Goal: Transaction & Acquisition: Purchase product/service

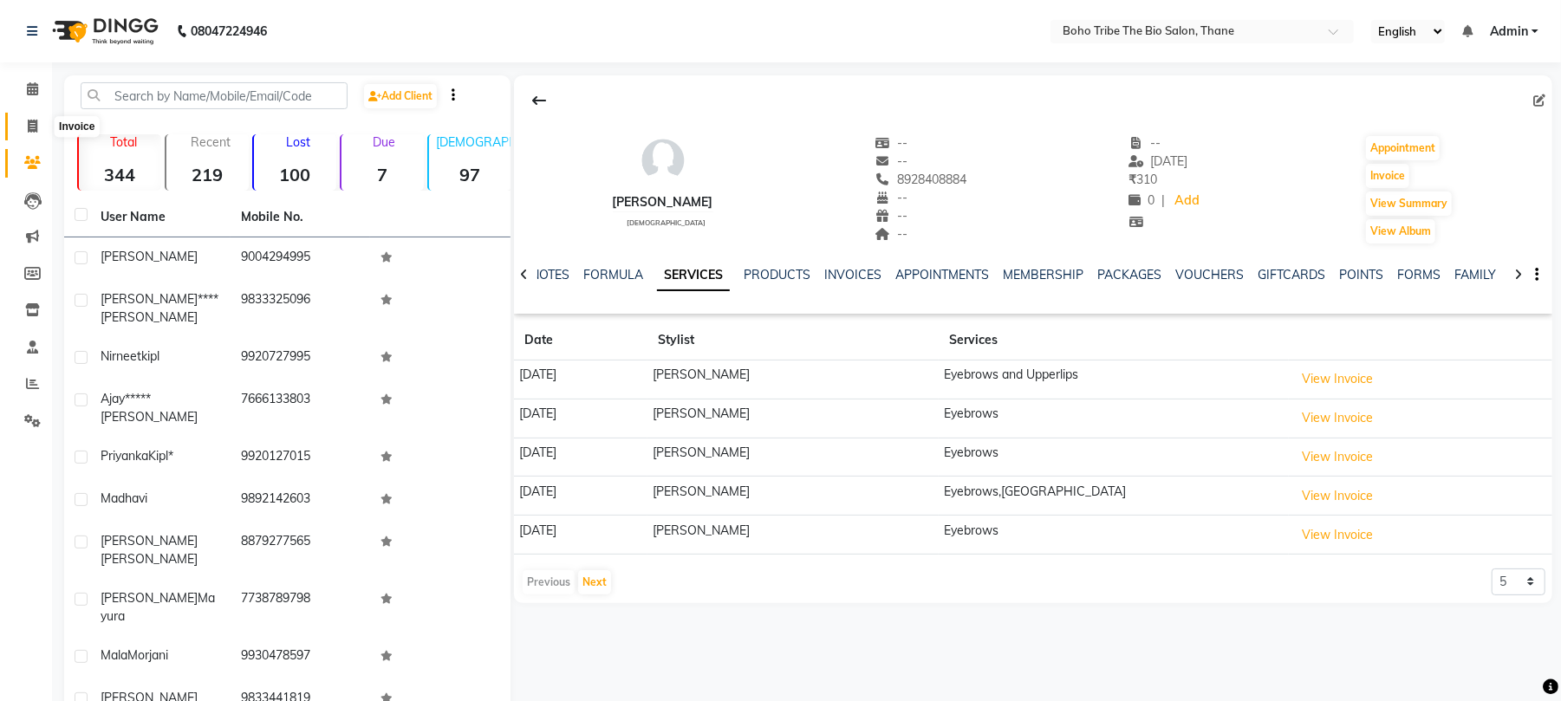
click at [32, 128] on icon at bounding box center [33, 126] width 10 height 13
select select "7406"
select select "service"
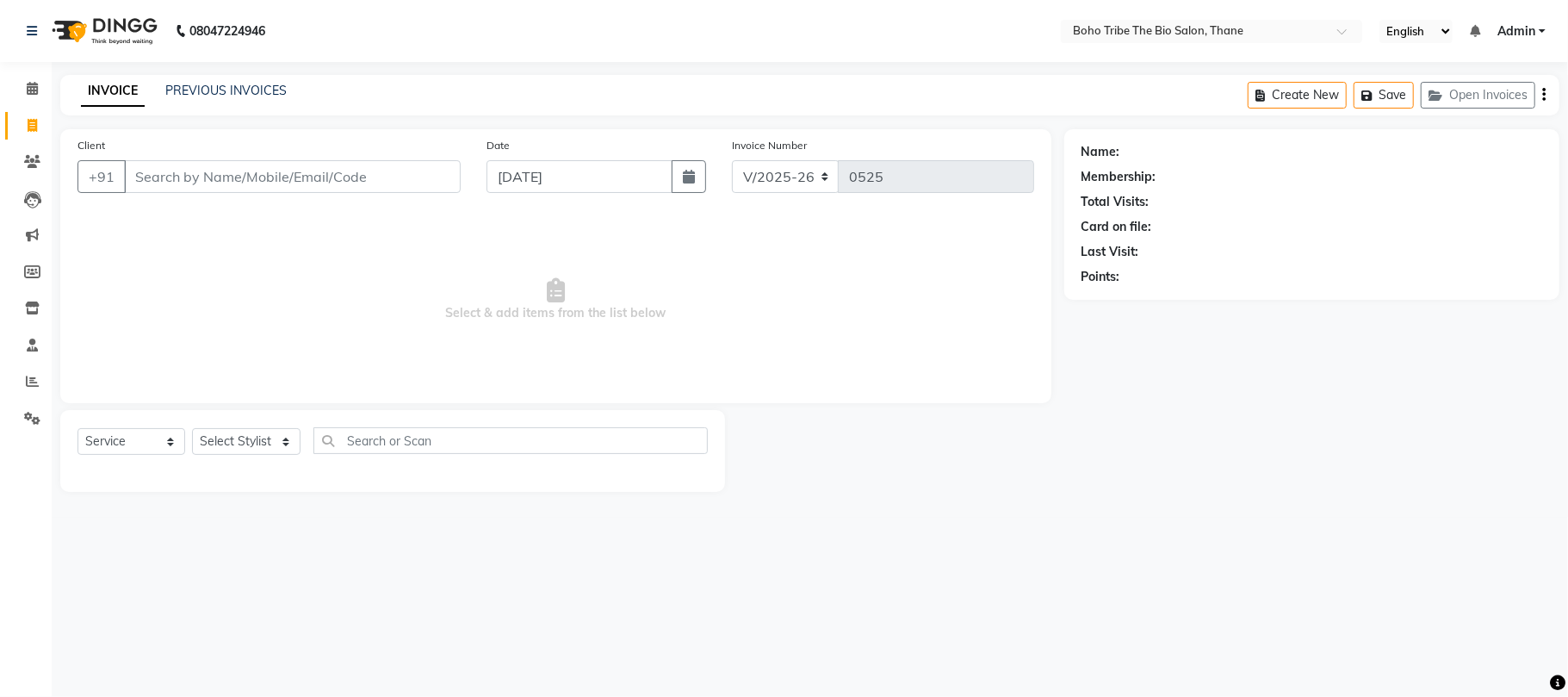
click at [230, 98] on div "PREVIOUS INVOICES" at bounding box center [226, 90] width 121 height 18
click at [256, 87] on link "PREVIOUS INVOICES" at bounding box center [226, 90] width 121 height 16
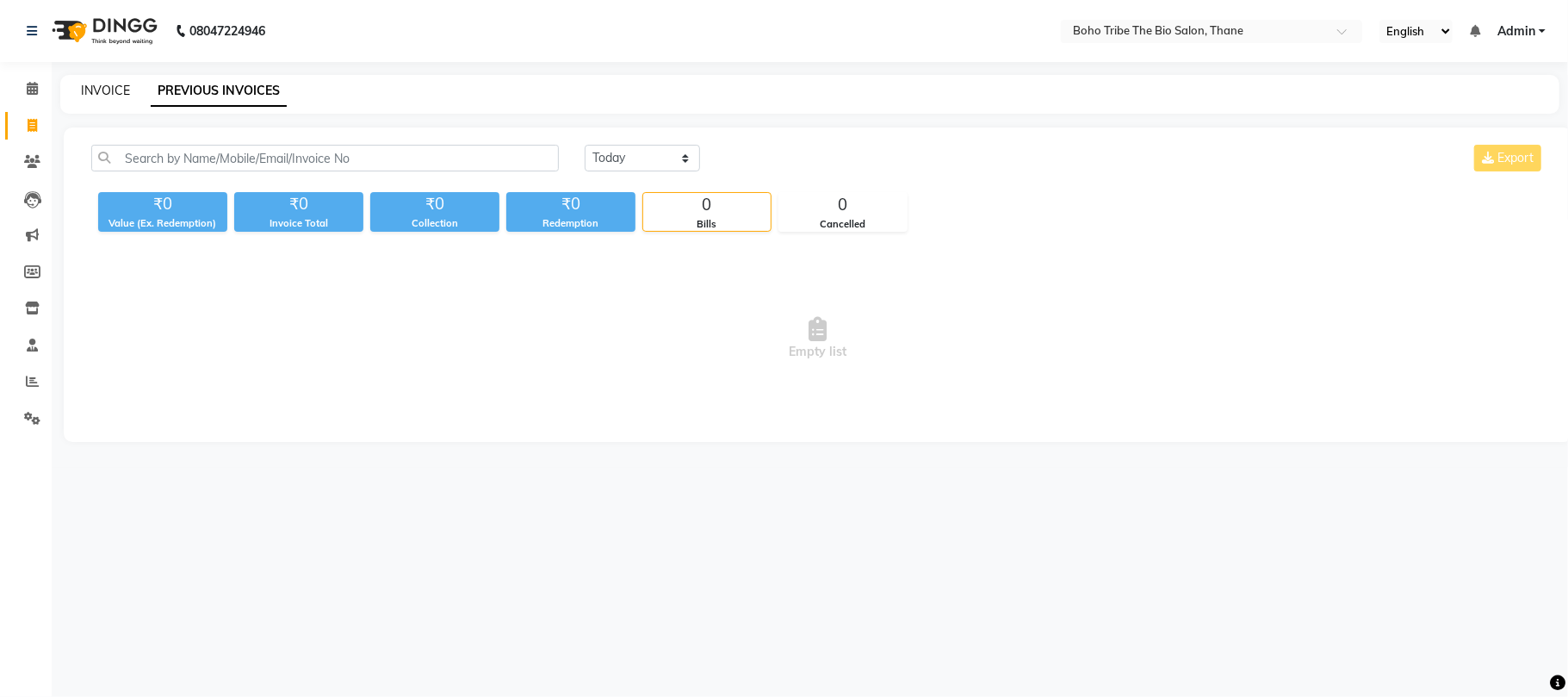
click at [101, 96] on link "INVOICE" at bounding box center [104, 90] width 49 height 16
select select "7406"
select select "service"
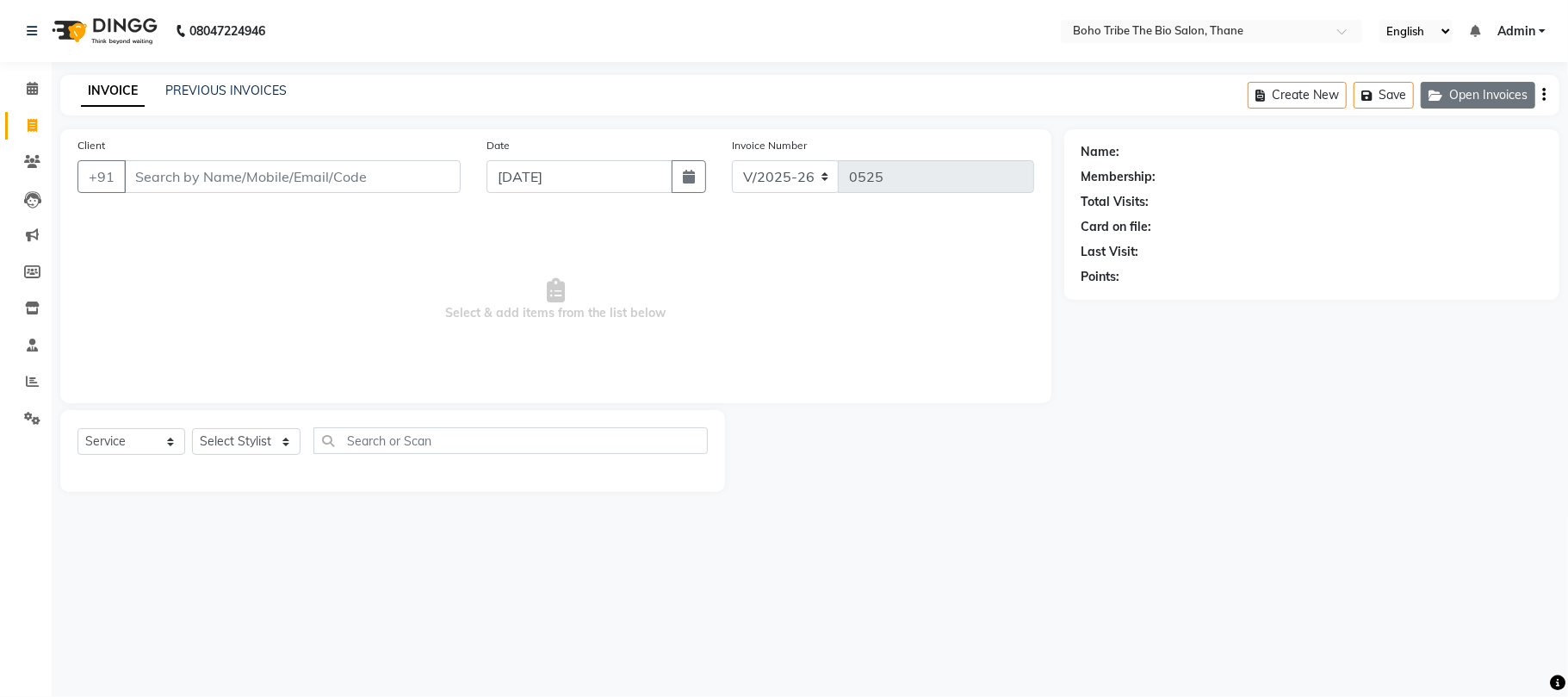
click at [1480, 85] on button "Open Invoices" at bounding box center [1478, 94] width 114 height 27
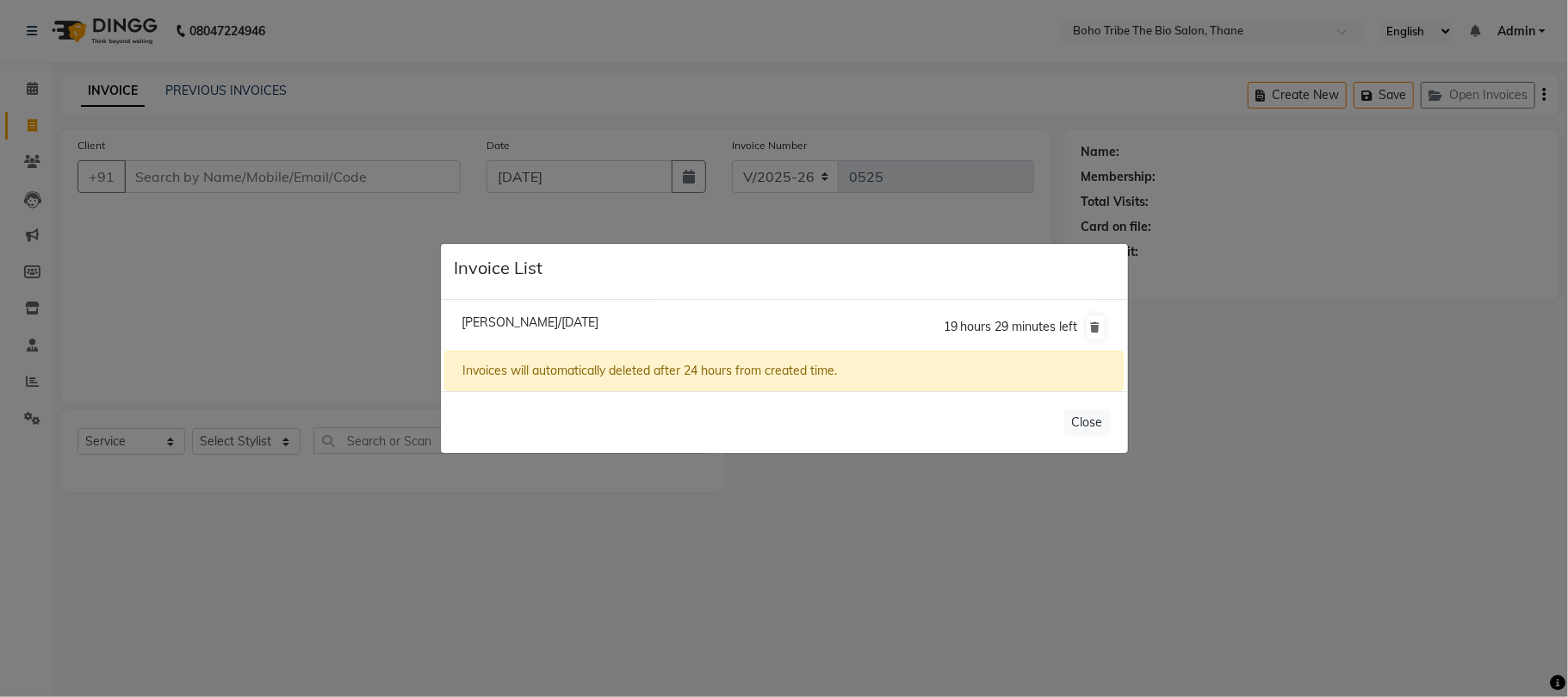
click at [515, 329] on li "Ravi Mehta/03 September 2025 19 hours 29 minutes left" at bounding box center [783, 327] width 679 height 49
click at [508, 319] on span "Ravi Mehta/03 September 2025" at bounding box center [531, 322] width 137 height 16
type input "7039513598"
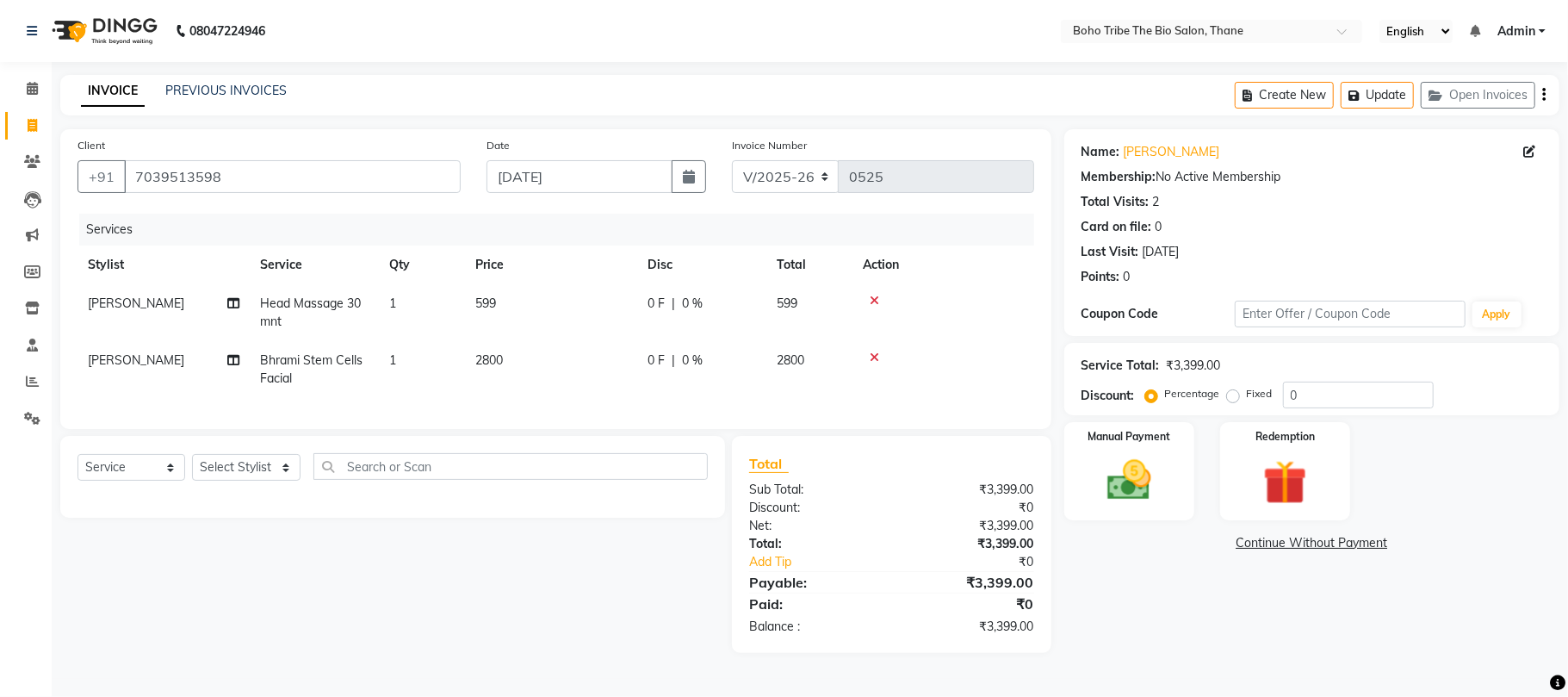
click at [663, 362] on span "0 F" at bounding box center [656, 361] width 17 height 18
select select "68789"
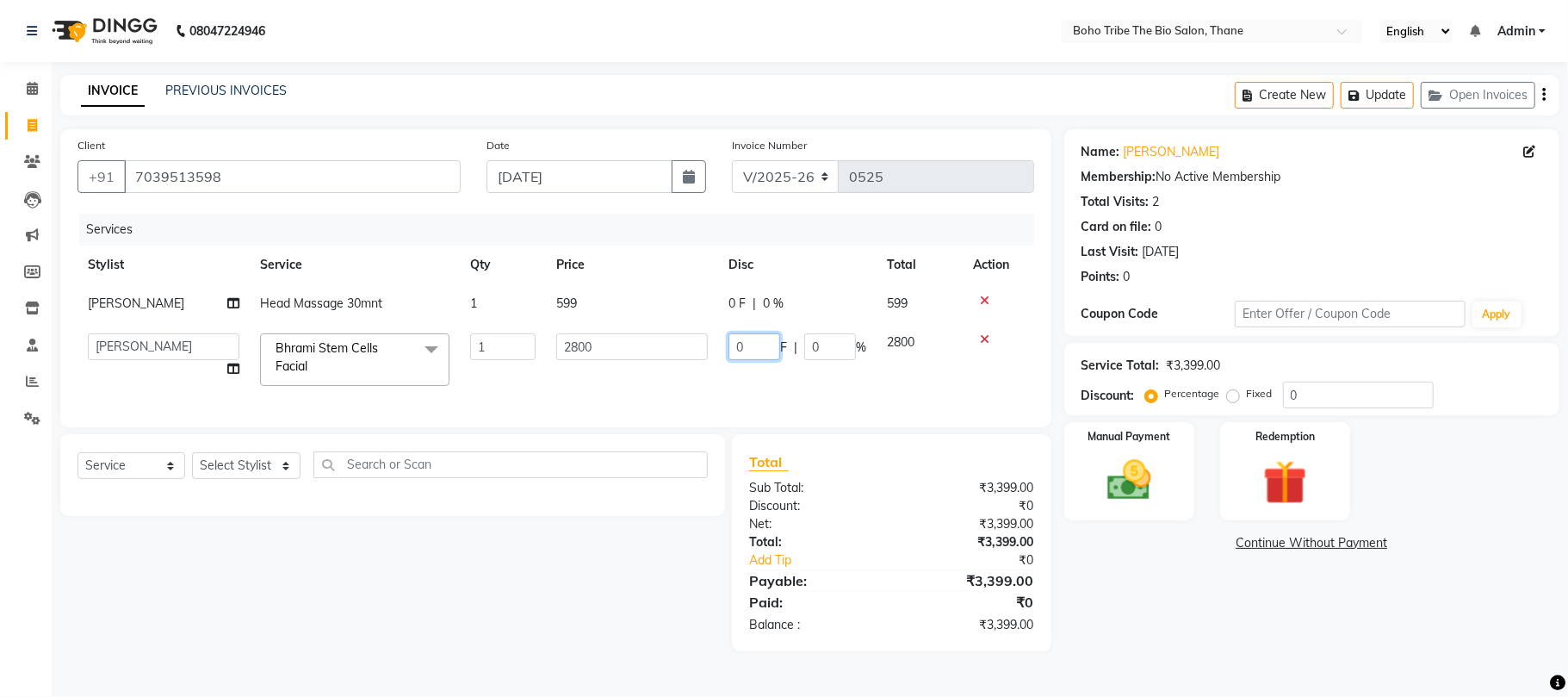
click at [761, 339] on input "0" at bounding box center [754, 346] width 52 height 27
type input "1520"
click at [785, 386] on tr "Babina Joshi Javed Shehzadi Simran Joshi Sonali Kuril Sonam salmani Twinkle Vai…" at bounding box center [555, 360] width 957 height 74
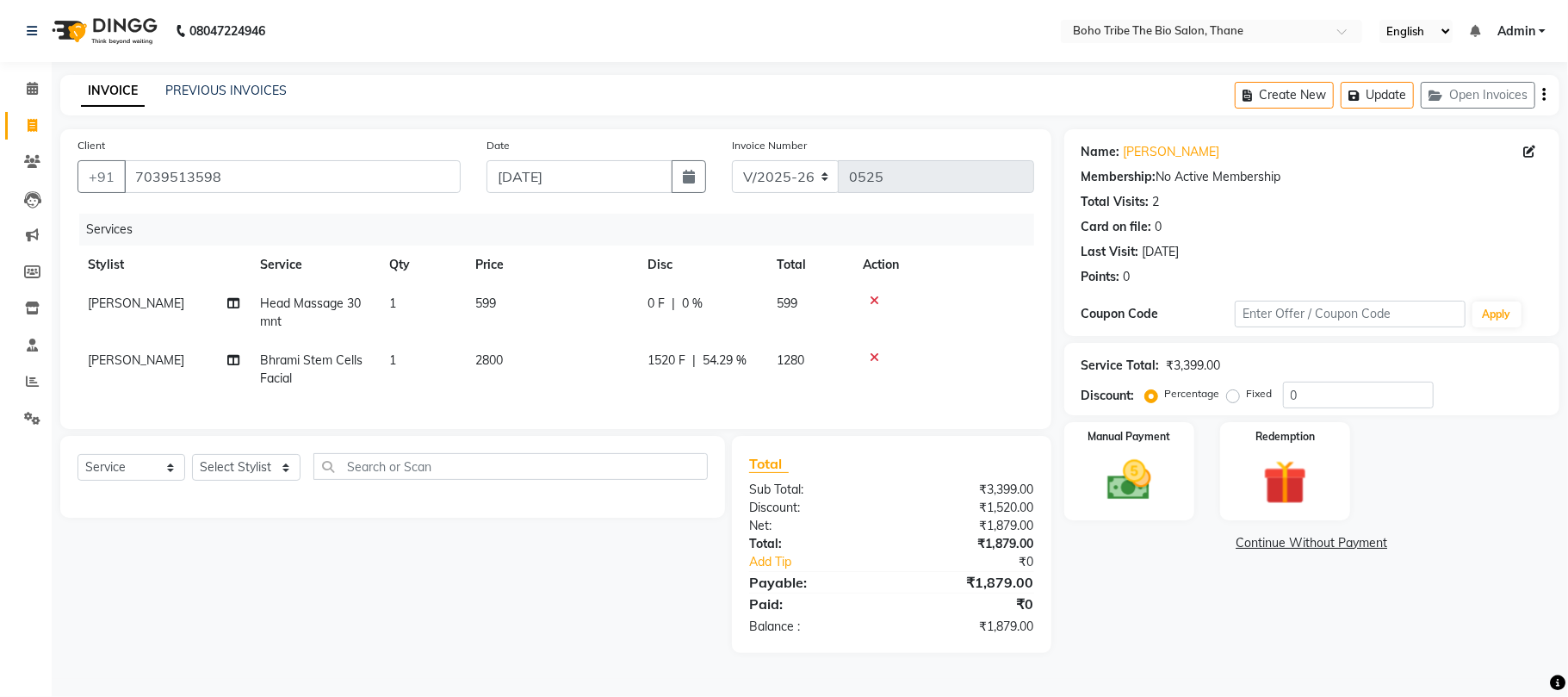
click at [666, 301] on div "0 F | 0 %" at bounding box center [702, 303] width 108 height 18
select select "68789"
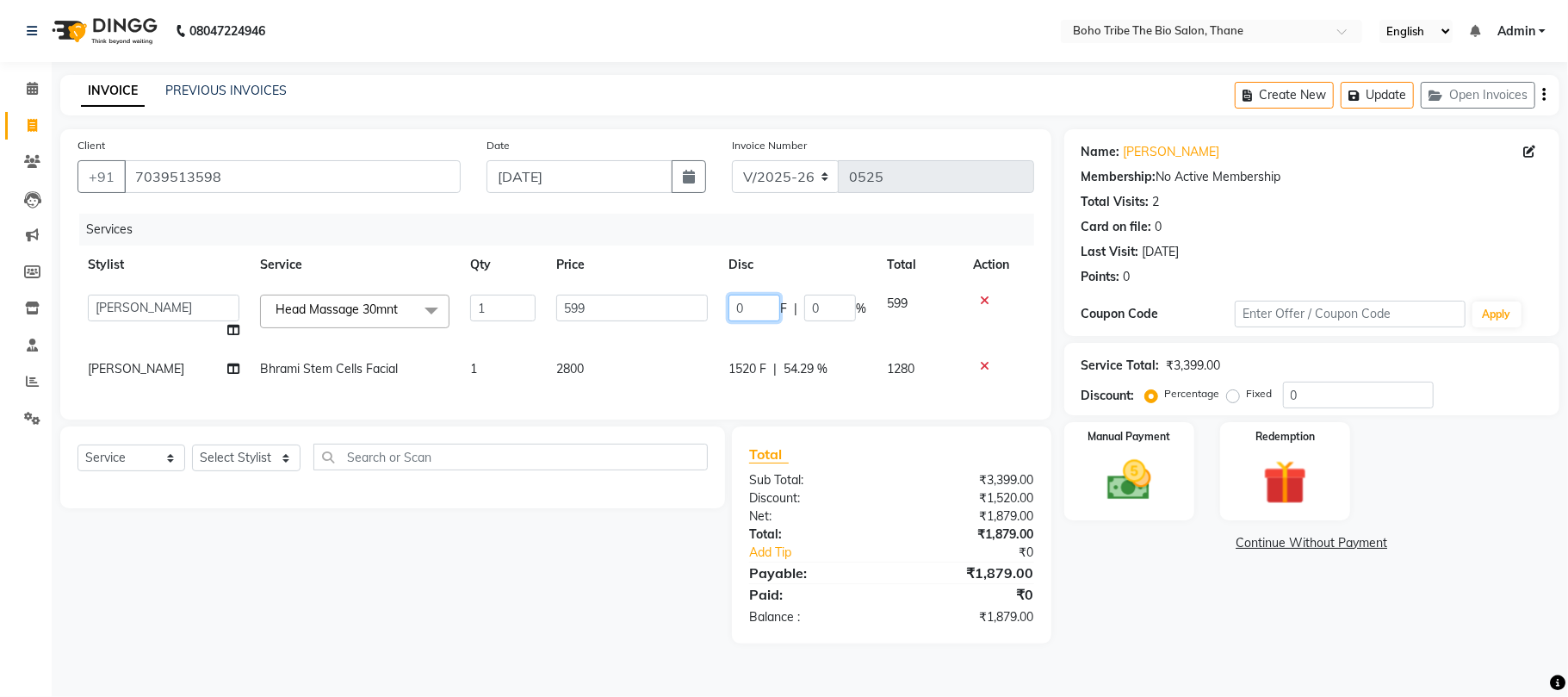
click at [762, 305] on input "0" at bounding box center [754, 307] width 52 height 27
type input "19"
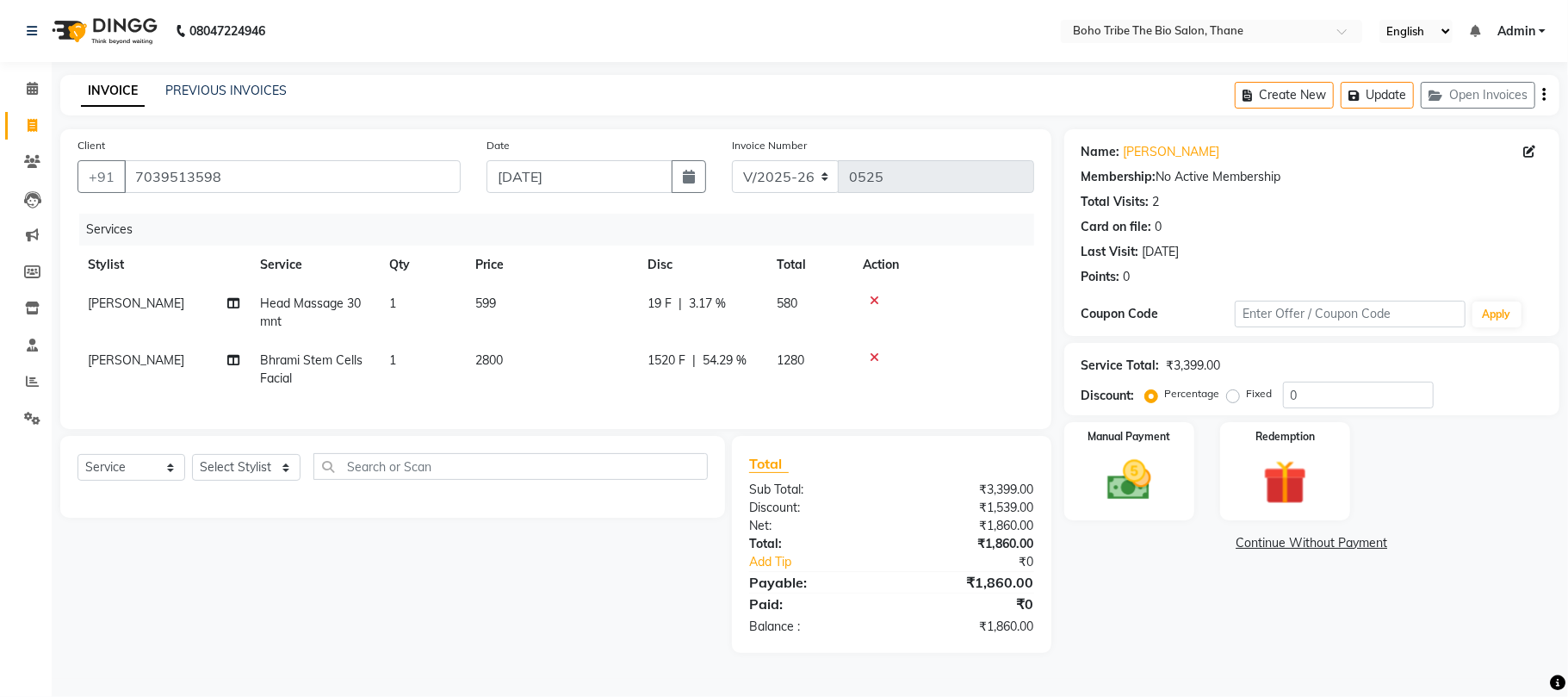
click at [889, 394] on div "Services Stylist Service Qty Price Disc Total Action Sonam salmani Head Massage…" at bounding box center [555, 312] width 957 height 198
click at [1125, 489] on img at bounding box center [1129, 481] width 75 height 54
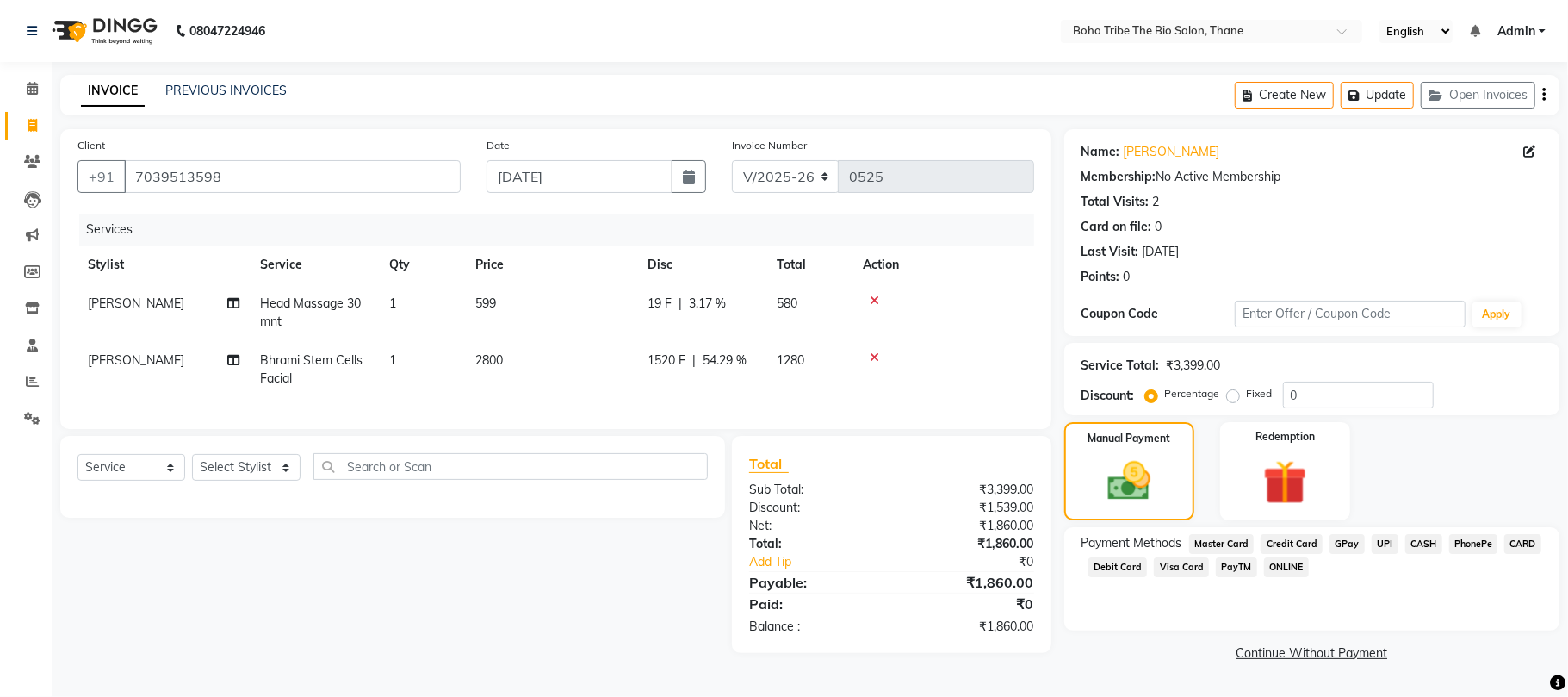
click at [1345, 539] on span "GPay" at bounding box center [1347, 544] width 36 height 20
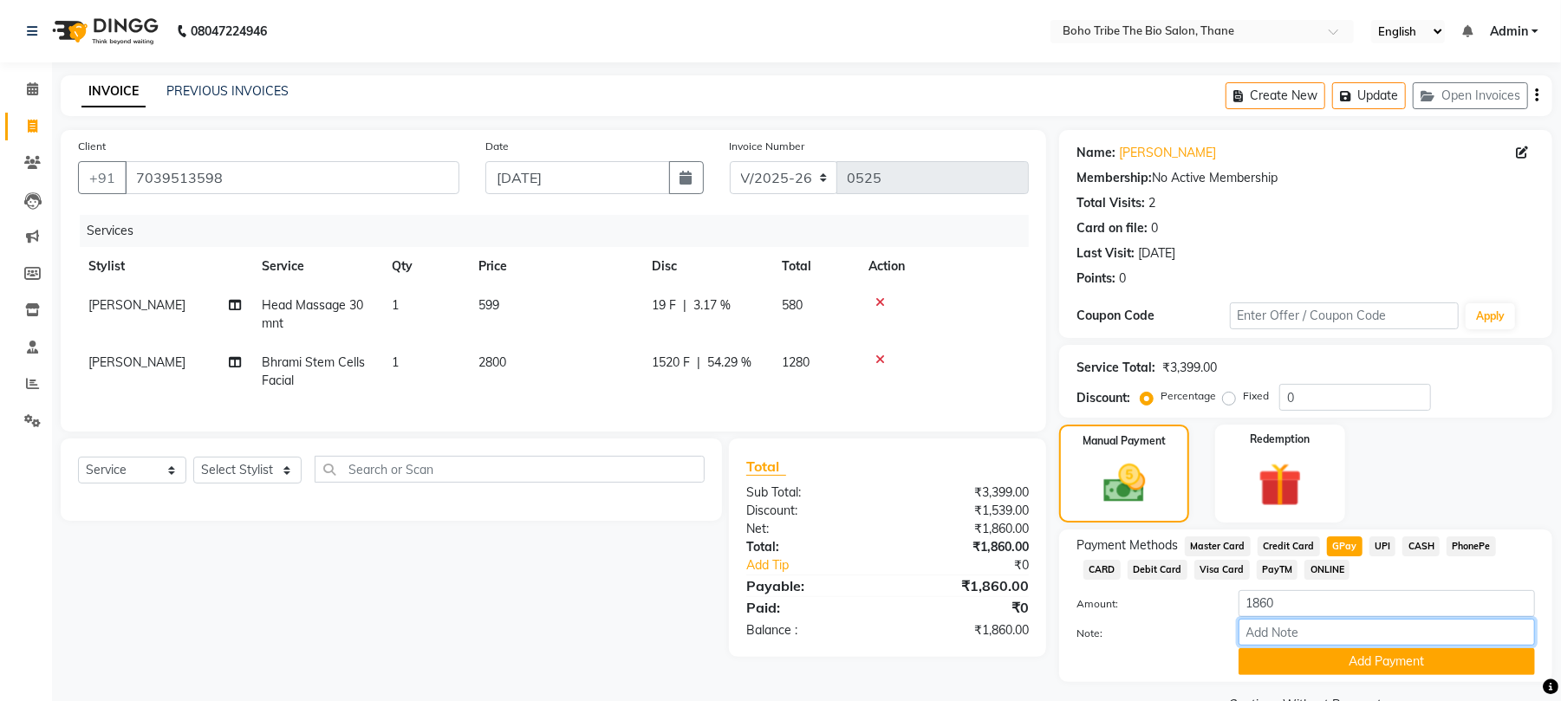
click at [1291, 632] on input "Note:" at bounding box center [1387, 632] width 296 height 27
type input "Thanks For Choosing Boho Tribe the Bio salon"
click at [1333, 656] on button "Add Payment" at bounding box center [1387, 661] width 296 height 27
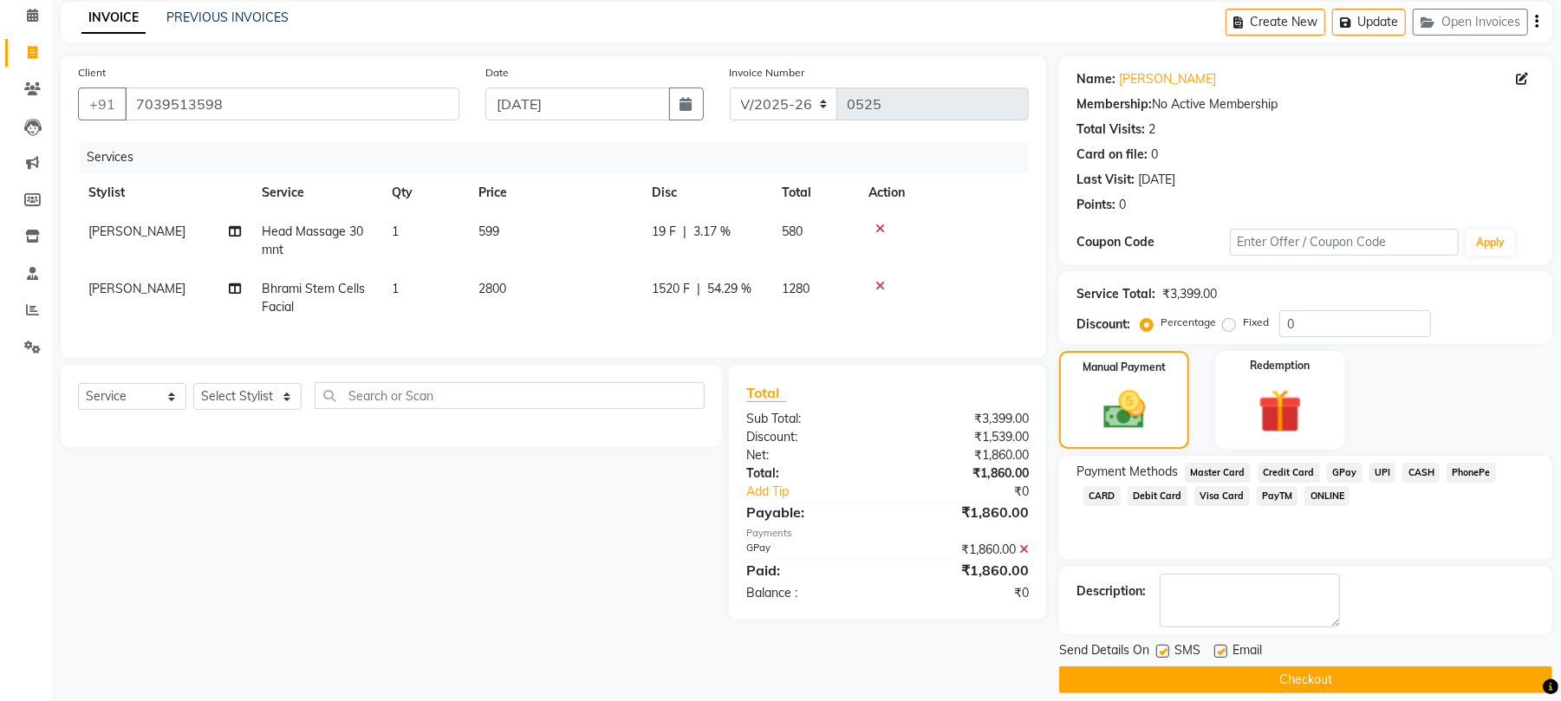
scroll to position [94, 0]
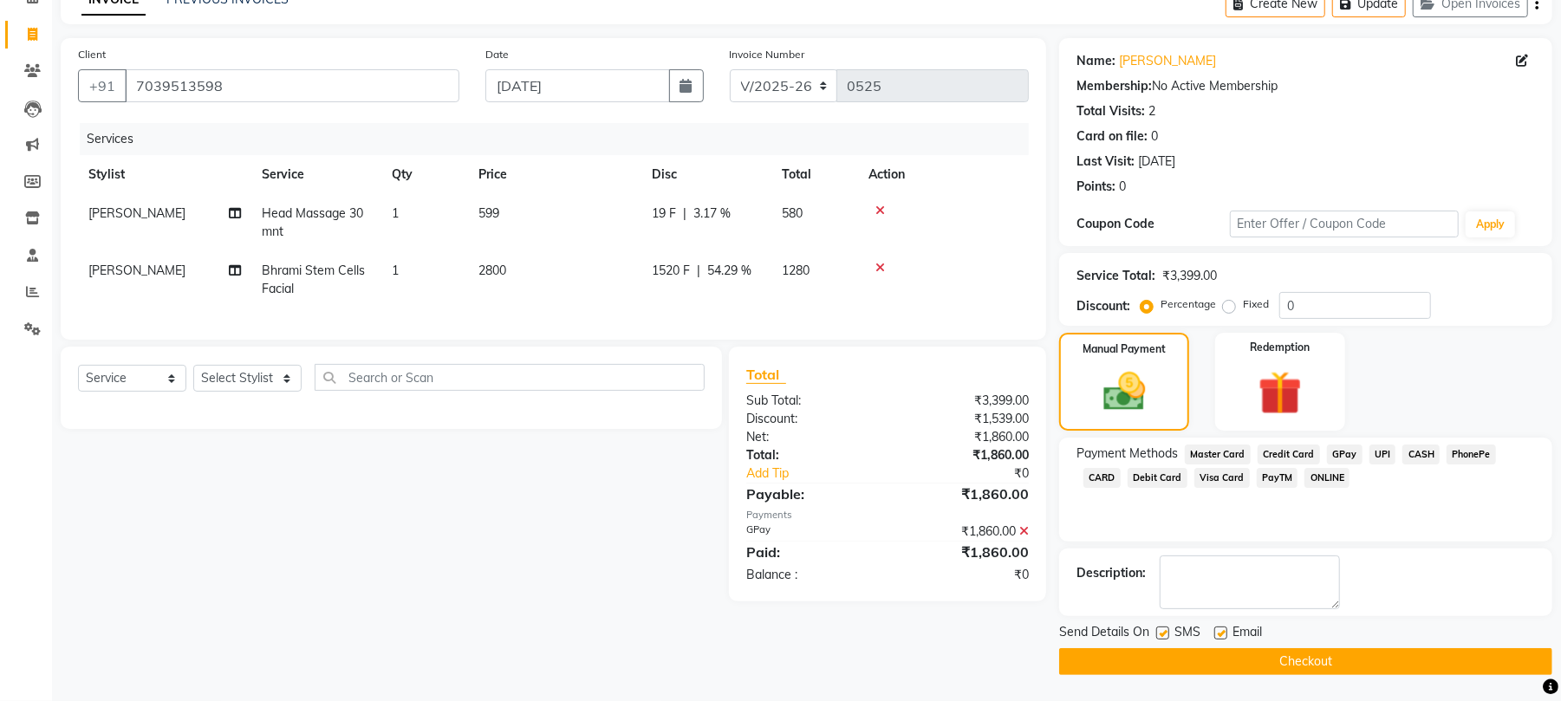
click at [1308, 670] on button "Checkout" at bounding box center [1305, 661] width 493 height 27
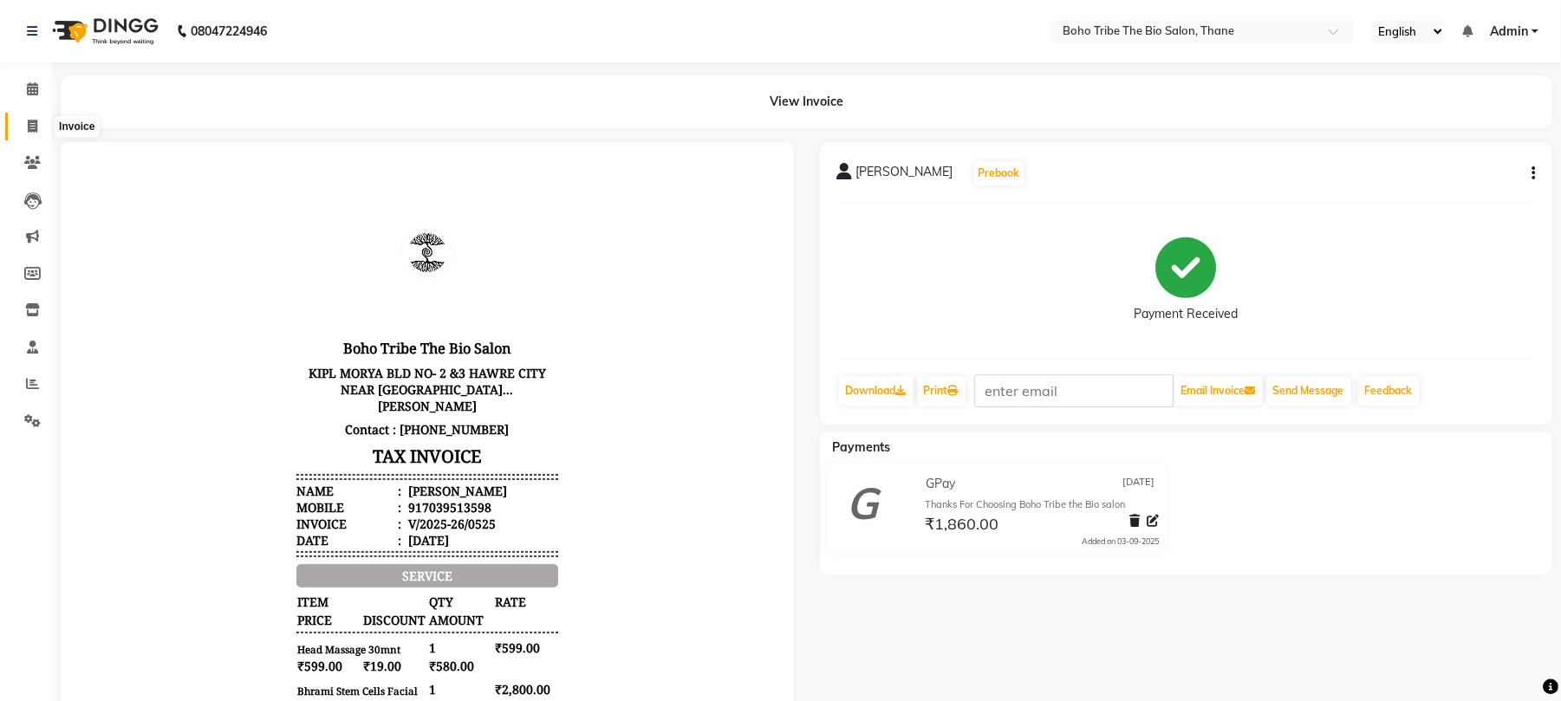
click at [36, 121] on icon at bounding box center [33, 126] width 10 height 13
select select "7406"
select select "service"
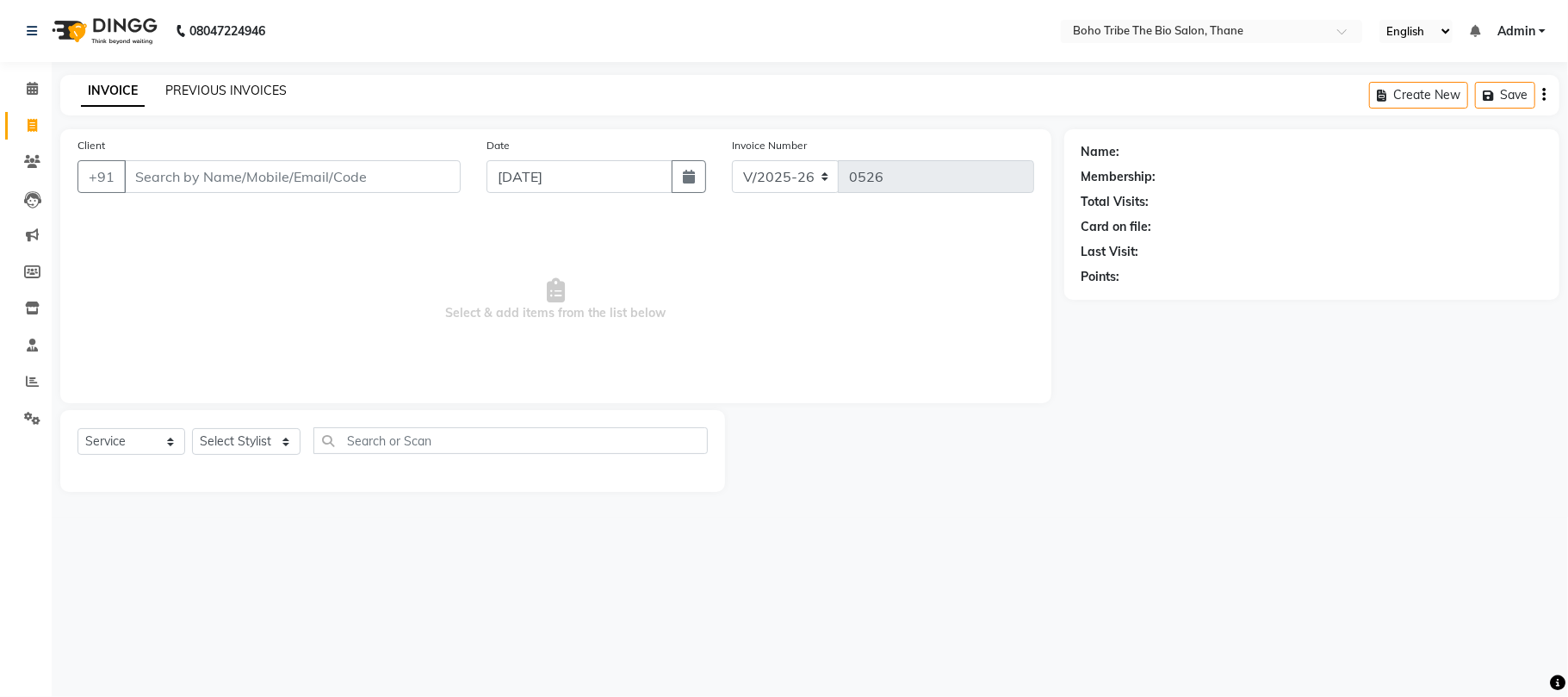
click at [259, 84] on link "PREVIOUS INVOICES" at bounding box center [226, 90] width 121 height 16
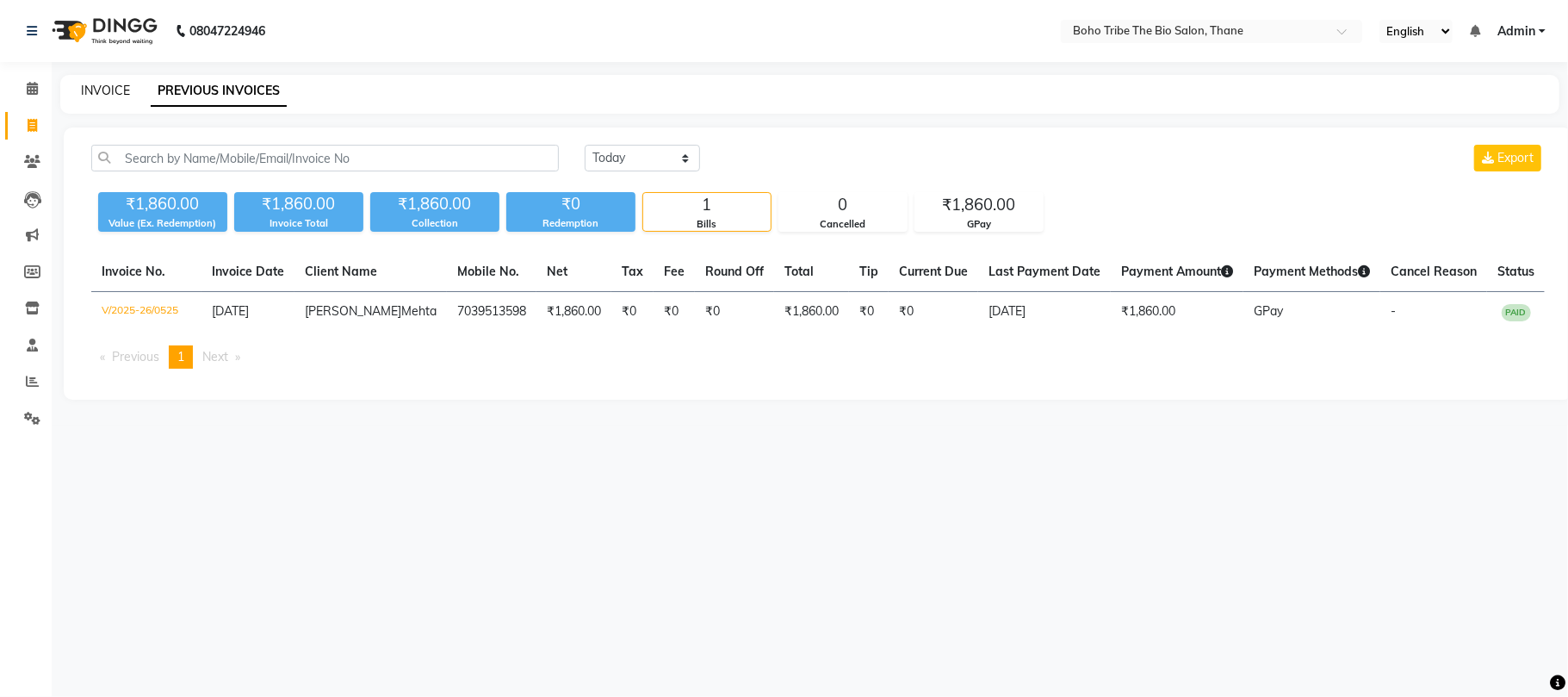
click at [97, 89] on link "INVOICE" at bounding box center [104, 90] width 49 height 16
select select "7406"
select select "service"
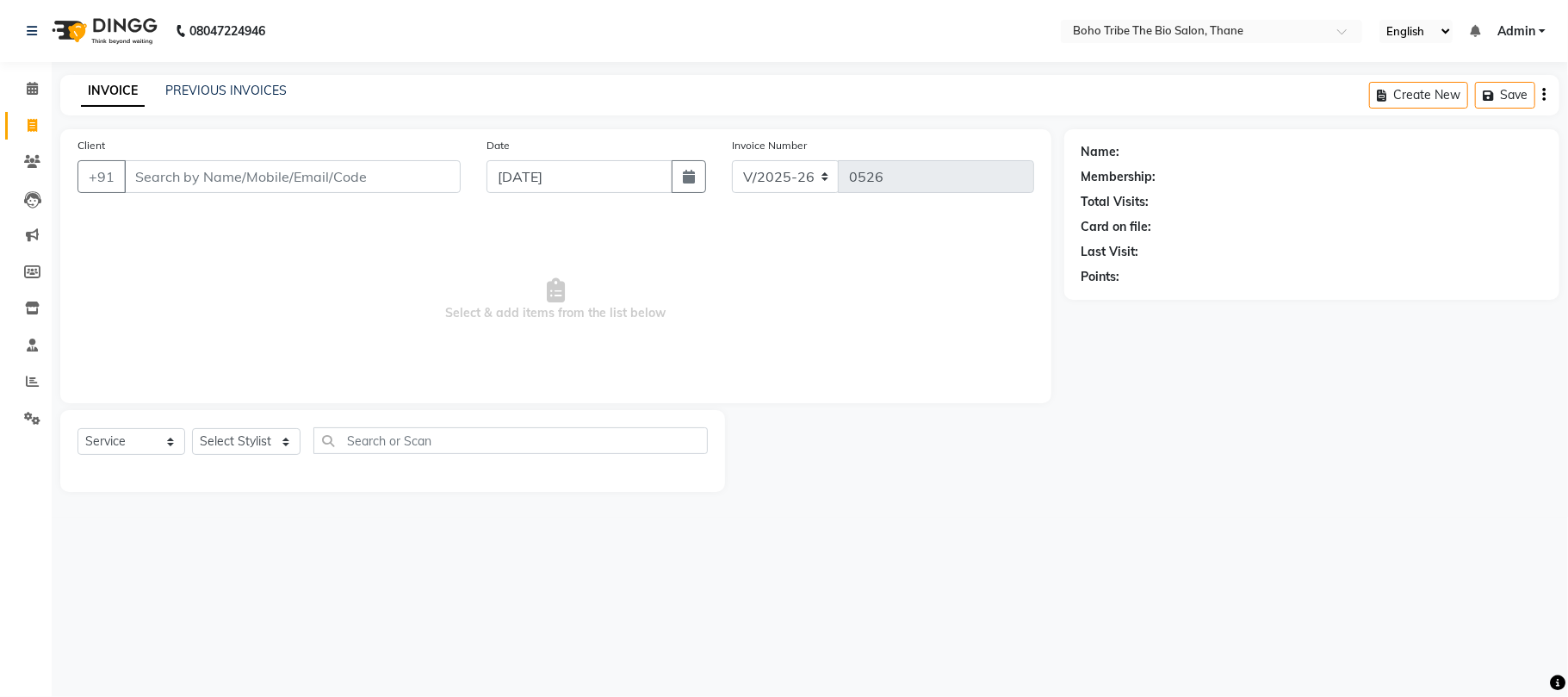
click at [324, 183] on input "Client" at bounding box center [292, 176] width 337 height 33
type input "d"
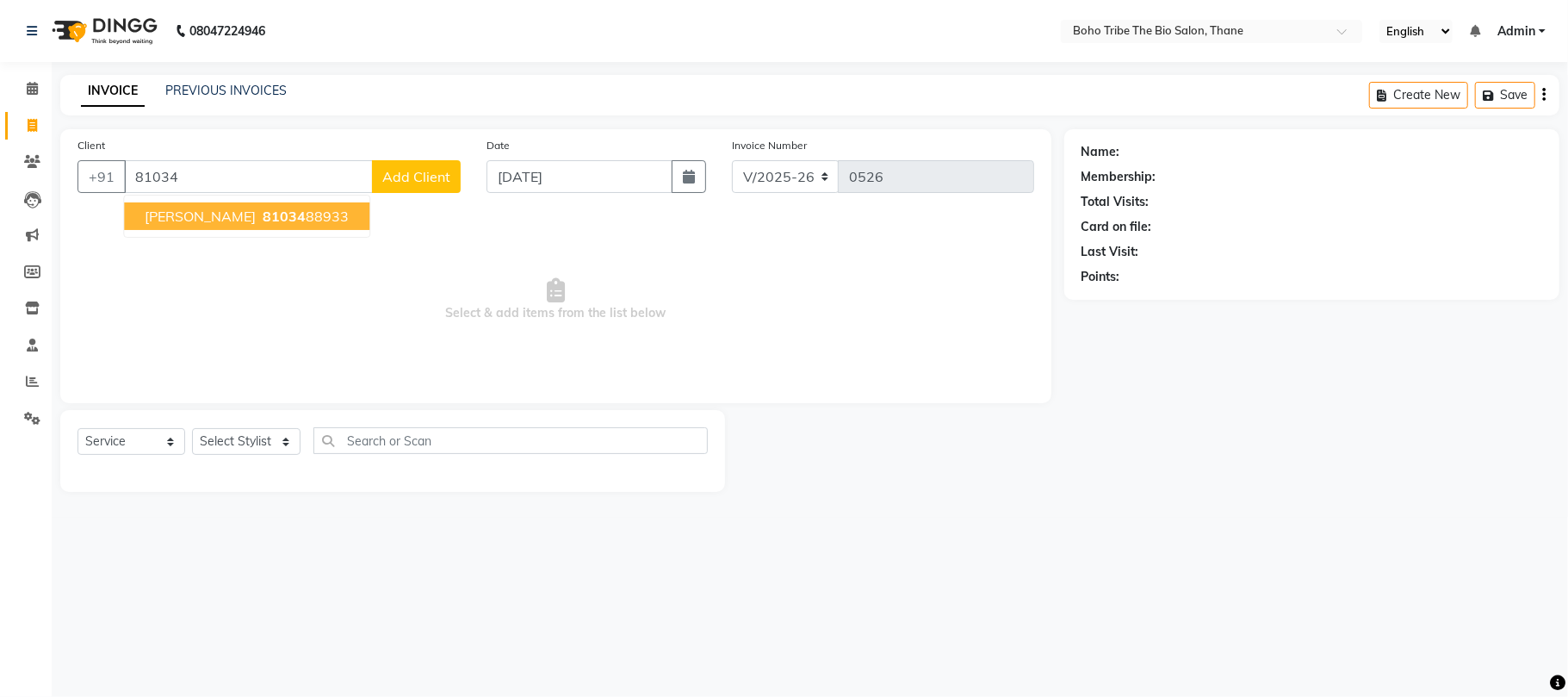
click at [262, 218] on span "81034" at bounding box center [283, 216] width 43 height 17
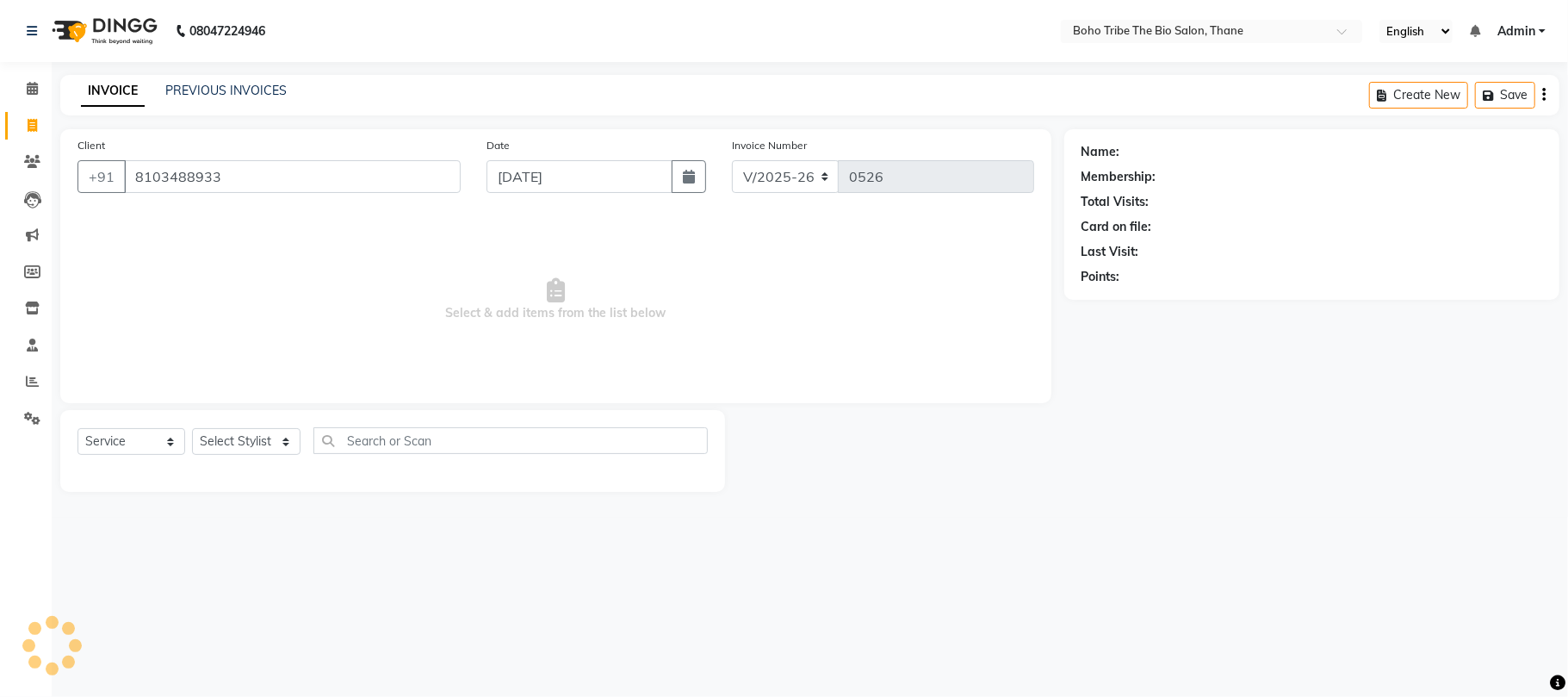
type input "8103488933"
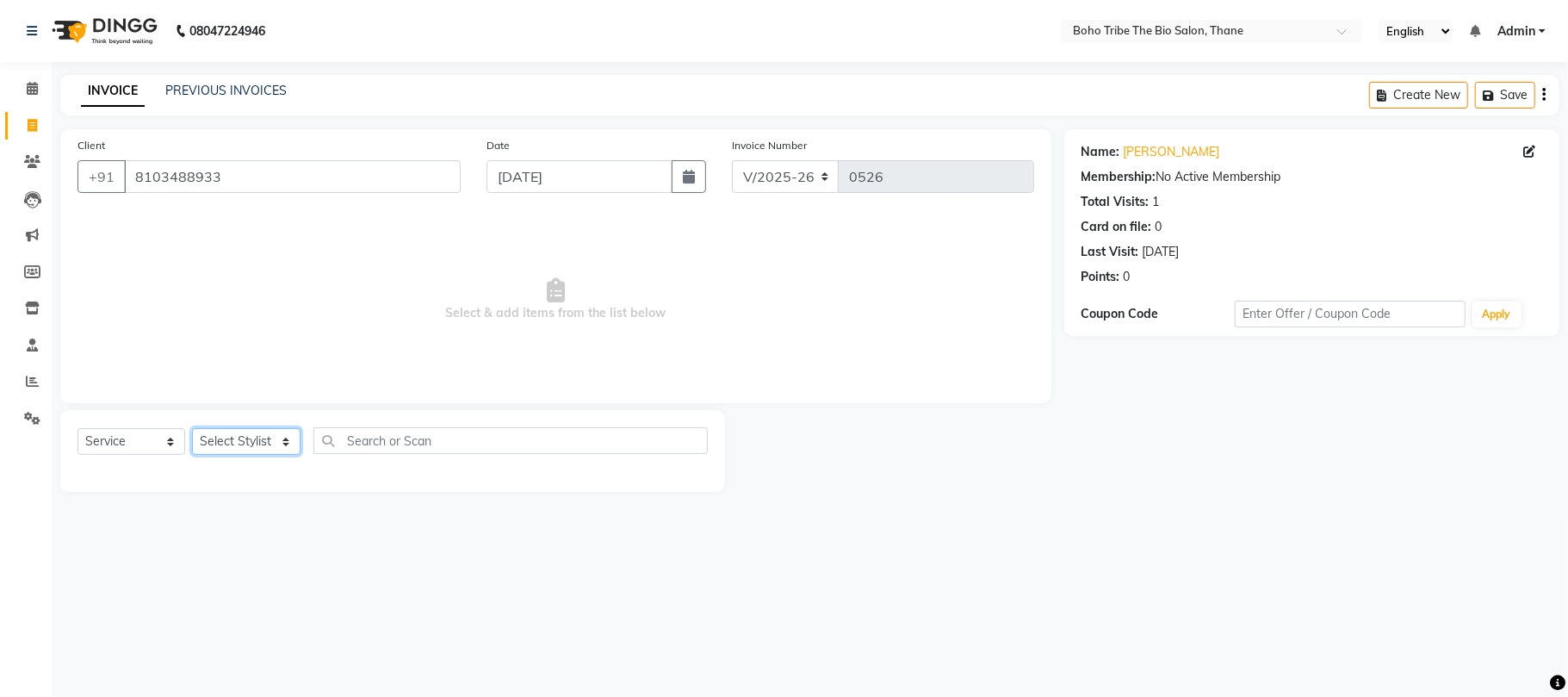
click at [226, 446] on select "Select Stylist Babina Joshi Javed Shehzadi Simran Joshi Sonali Kuril Sonam salm…" at bounding box center [245, 441] width 108 height 27
click at [192, 429] on select "Select Stylist Babina Joshi Javed Shehzadi Simran Joshi Sonali Kuril Sonam salm…" at bounding box center [245, 441] width 108 height 27
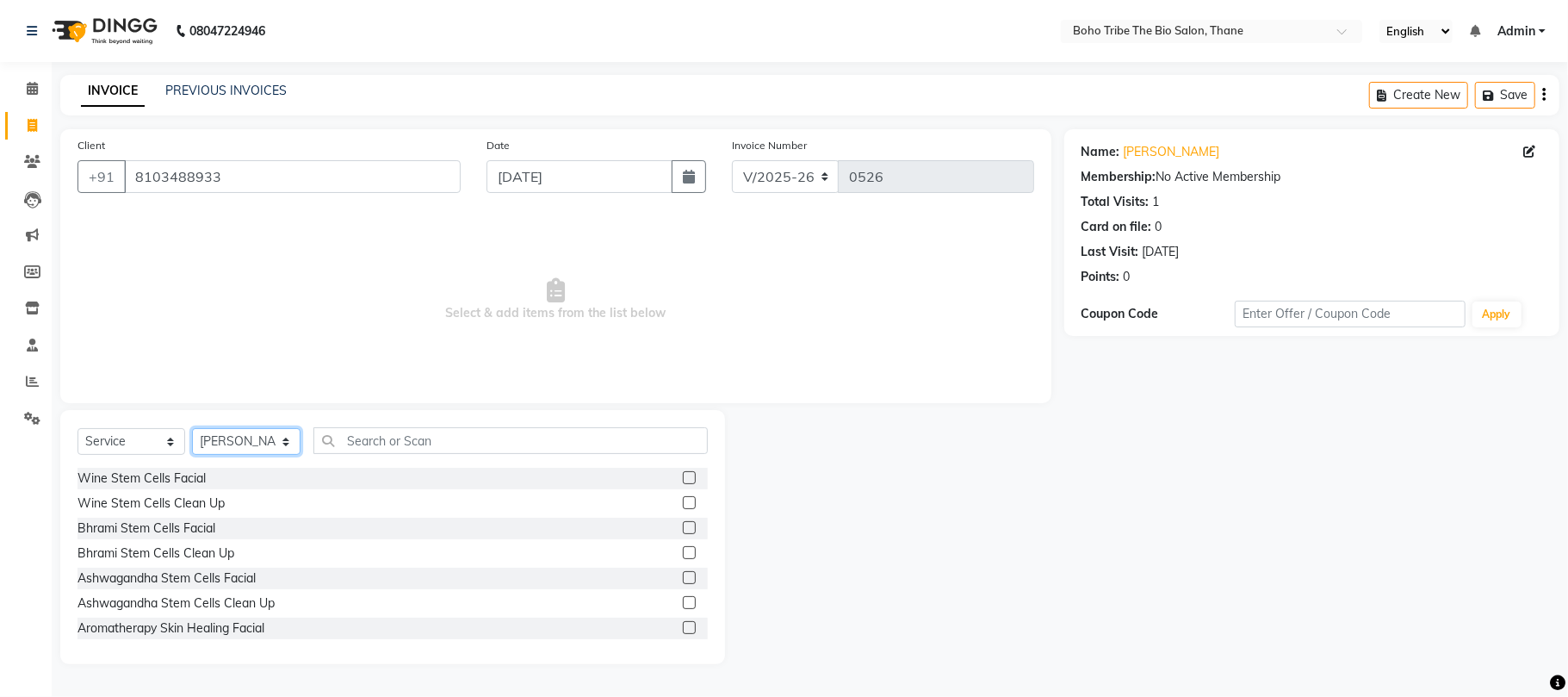
click at [287, 441] on select "Select Stylist Babina Joshi Javed Shehzadi Simran Joshi Sonali Kuril Sonam salm…" at bounding box center [245, 441] width 108 height 27
select select "68789"
click at [192, 429] on select "Select Stylist Babina Joshi Javed Shehzadi Simran Joshi Sonali Kuril Sonam salm…" at bounding box center [245, 441] width 108 height 27
click at [407, 442] on input "text" at bounding box center [511, 440] width 394 height 27
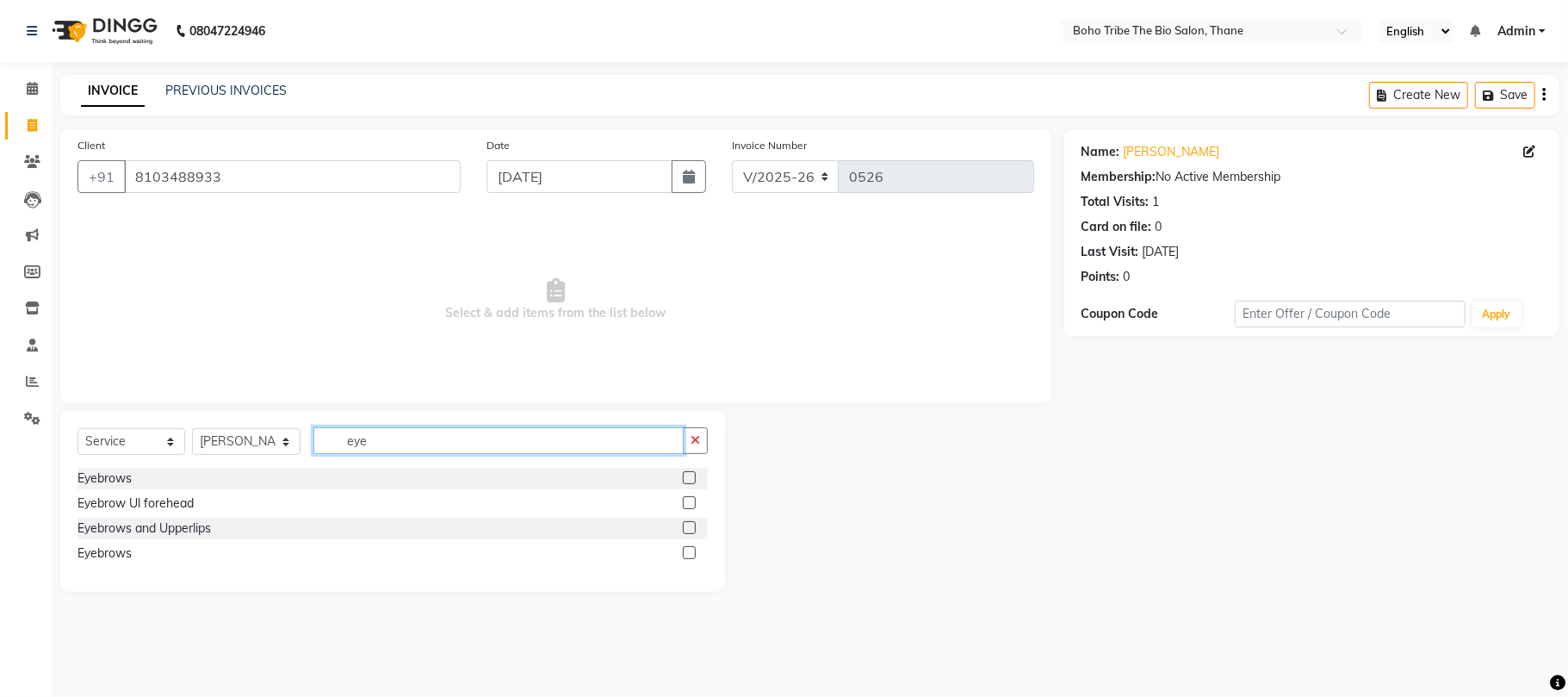
type input "eye"
click at [693, 504] on label at bounding box center [689, 502] width 13 height 13
click at [693, 504] on input "checkbox" at bounding box center [688, 503] width 11 height 11
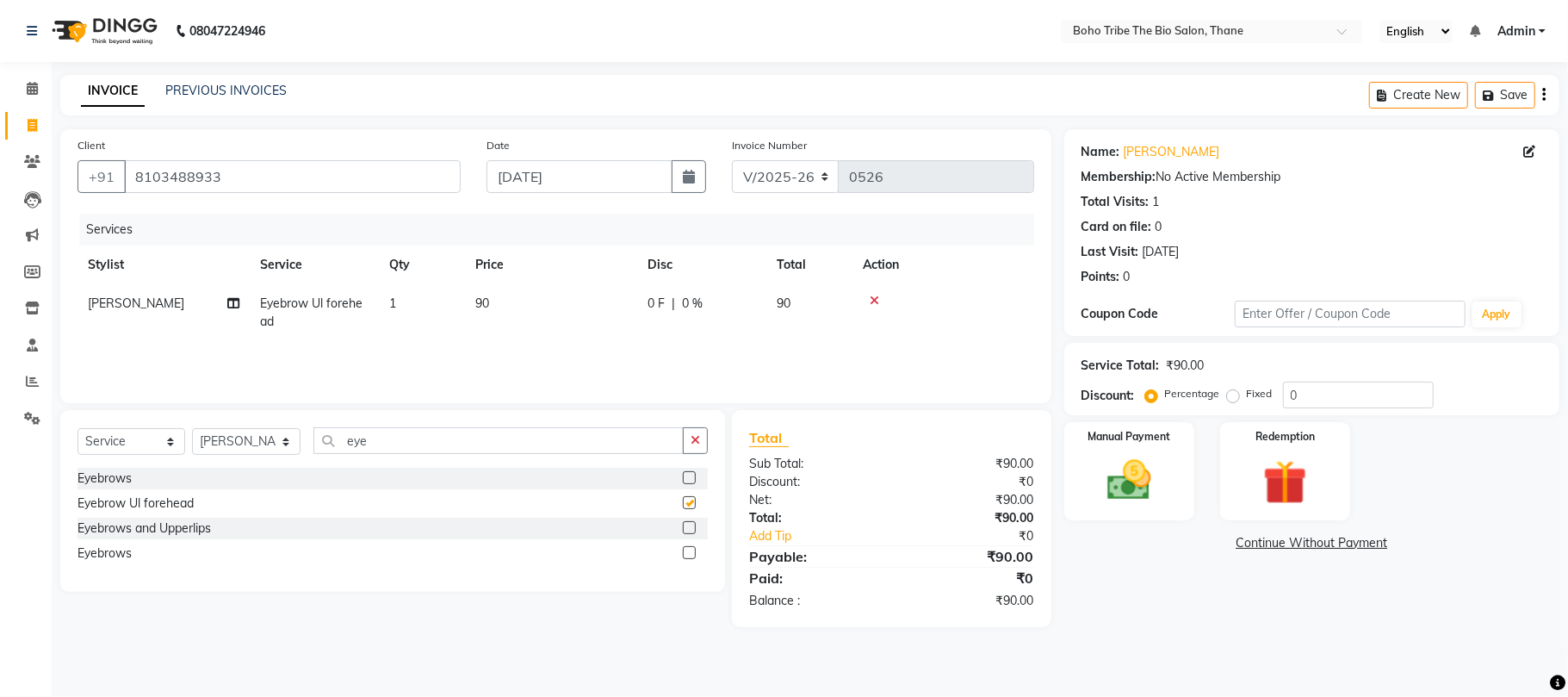
checkbox input "false"
click at [1128, 483] on img at bounding box center [1129, 481] width 75 height 54
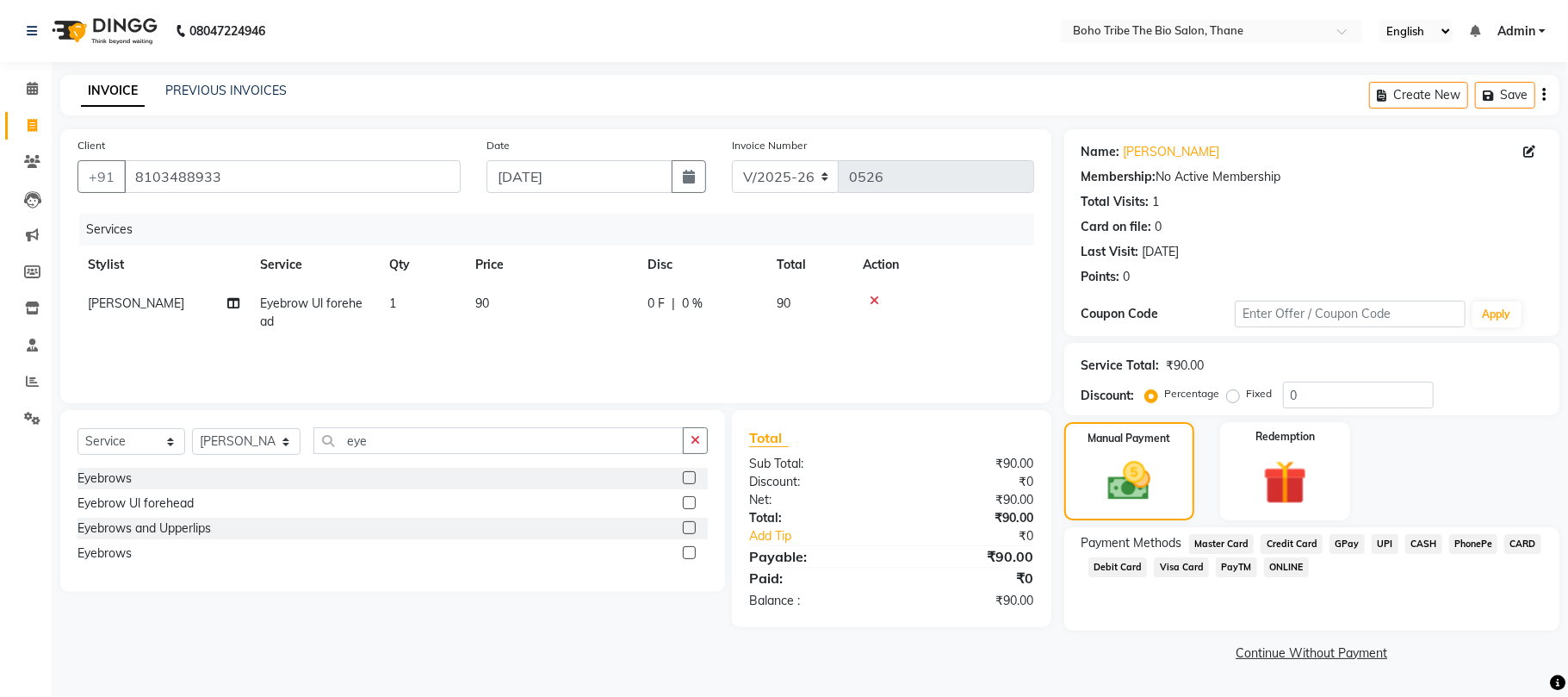
click at [1343, 540] on span "GPay" at bounding box center [1347, 544] width 36 height 20
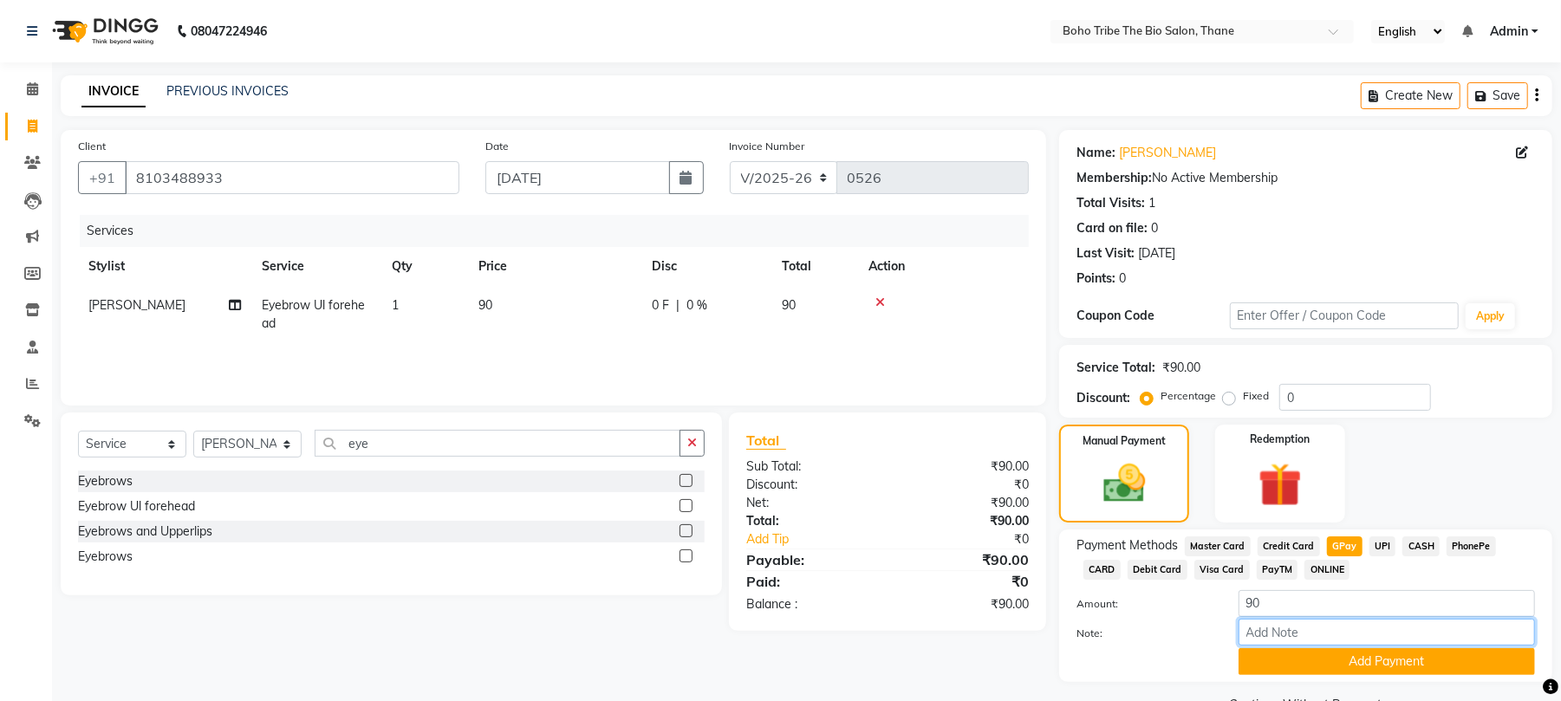
click at [1290, 629] on input "Note:" at bounding box center [1387, 632] width 296 height 27
type input "Thanks For Choosing Boho Tribe the Bio salon"
click at [1345, 667] on button "Add Payment" at bounding box center [1387, 661] width 296 height 27
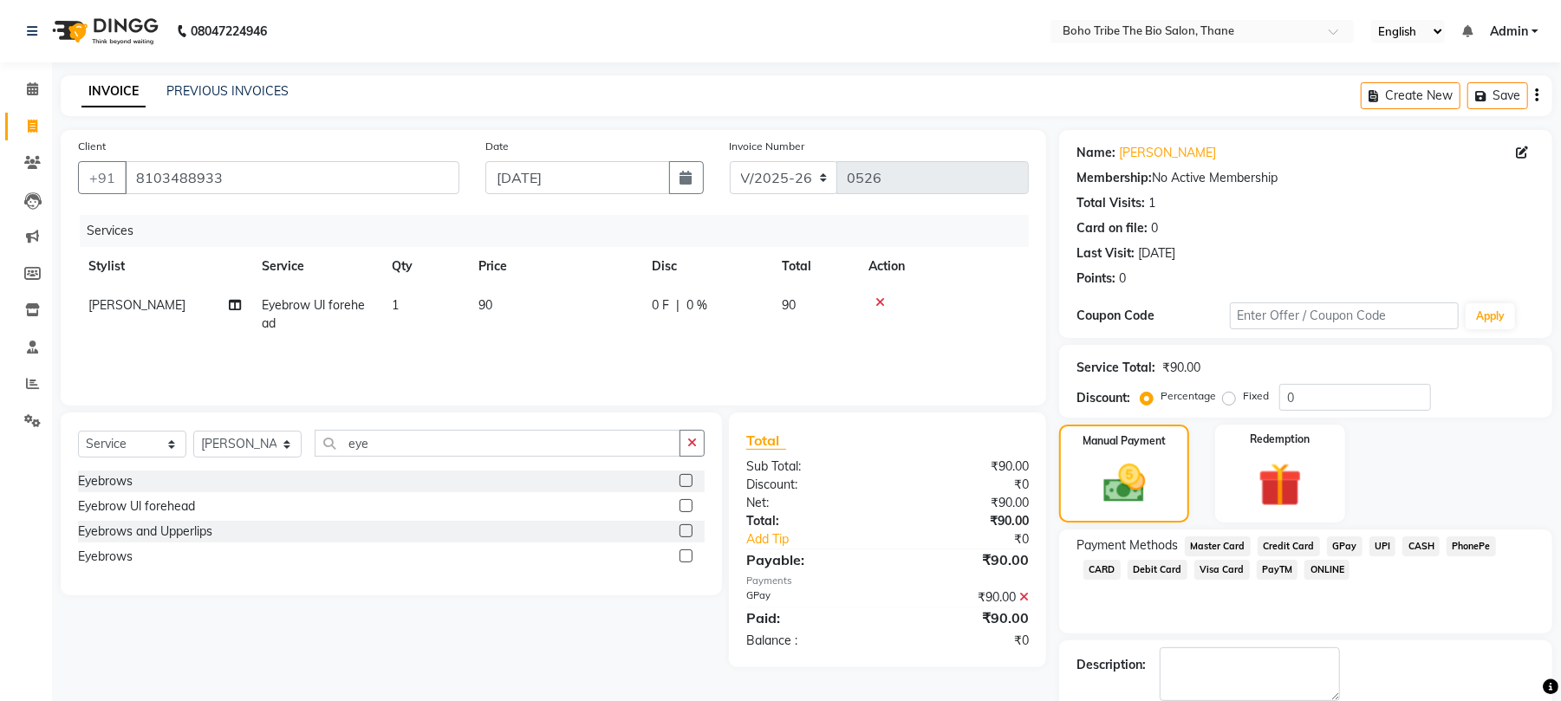
scroll to position [94, 0]
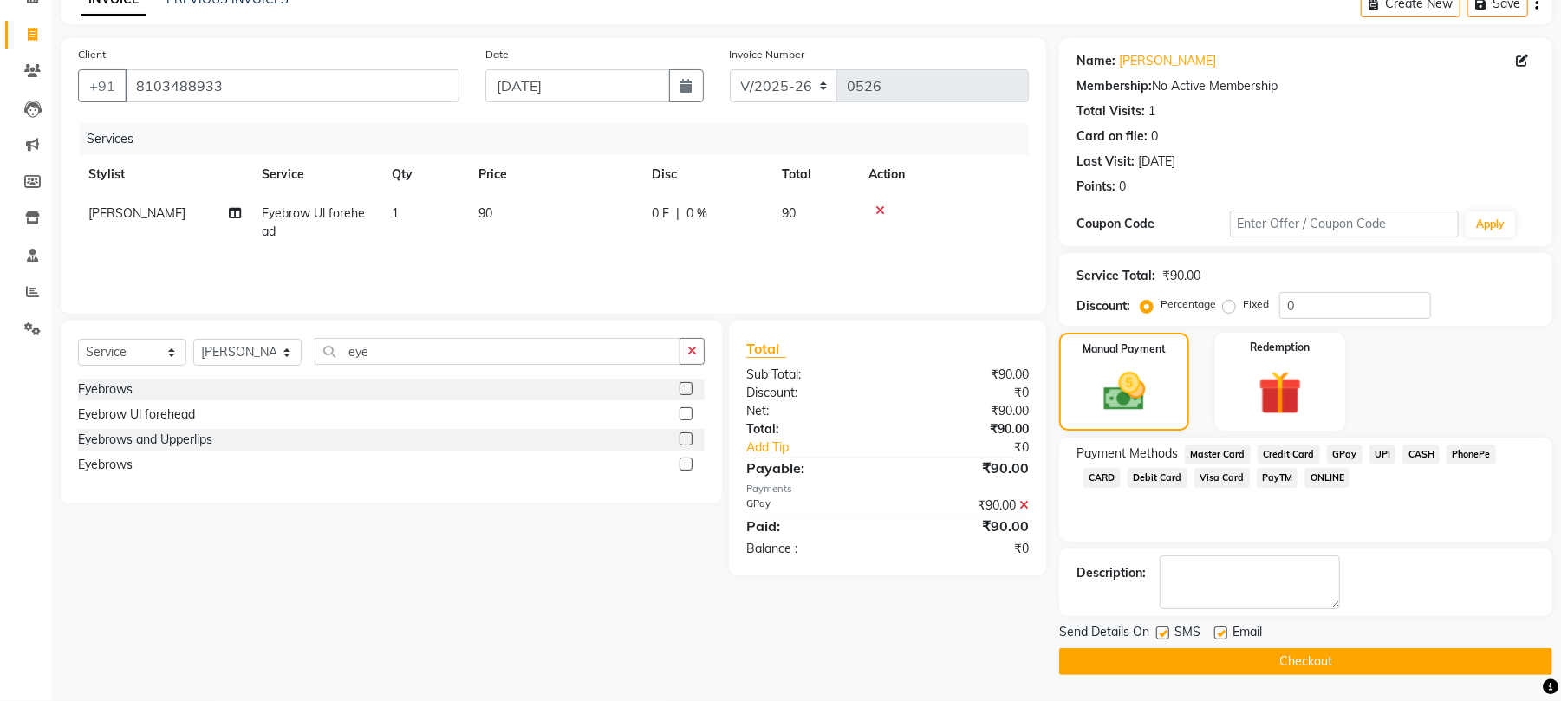
click at [1265, 656] on button "Checkout" at bounding box center [1305, 661] width 493 height 27
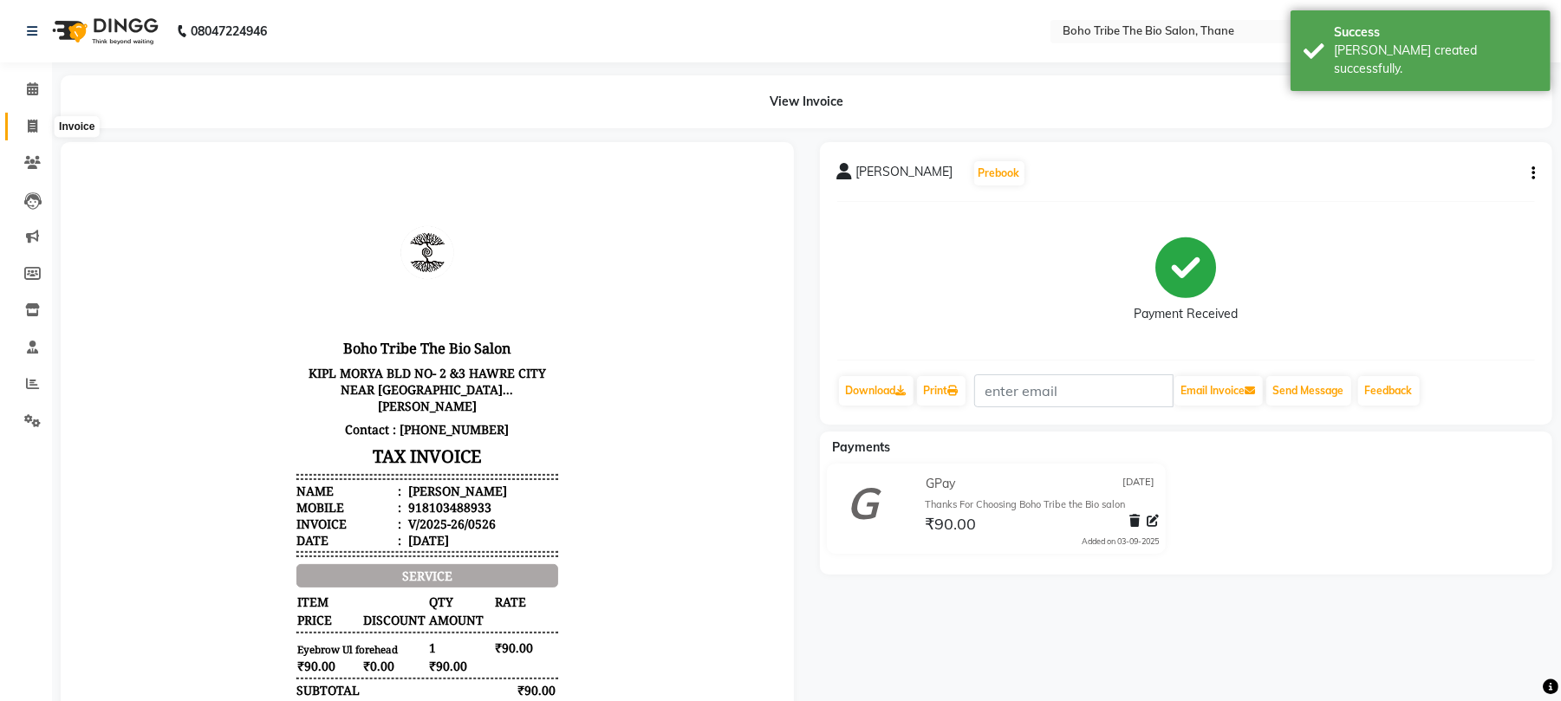
click at [28, 120] on icon at bounding box center [33, 126] width 10 height 13
select select "service"
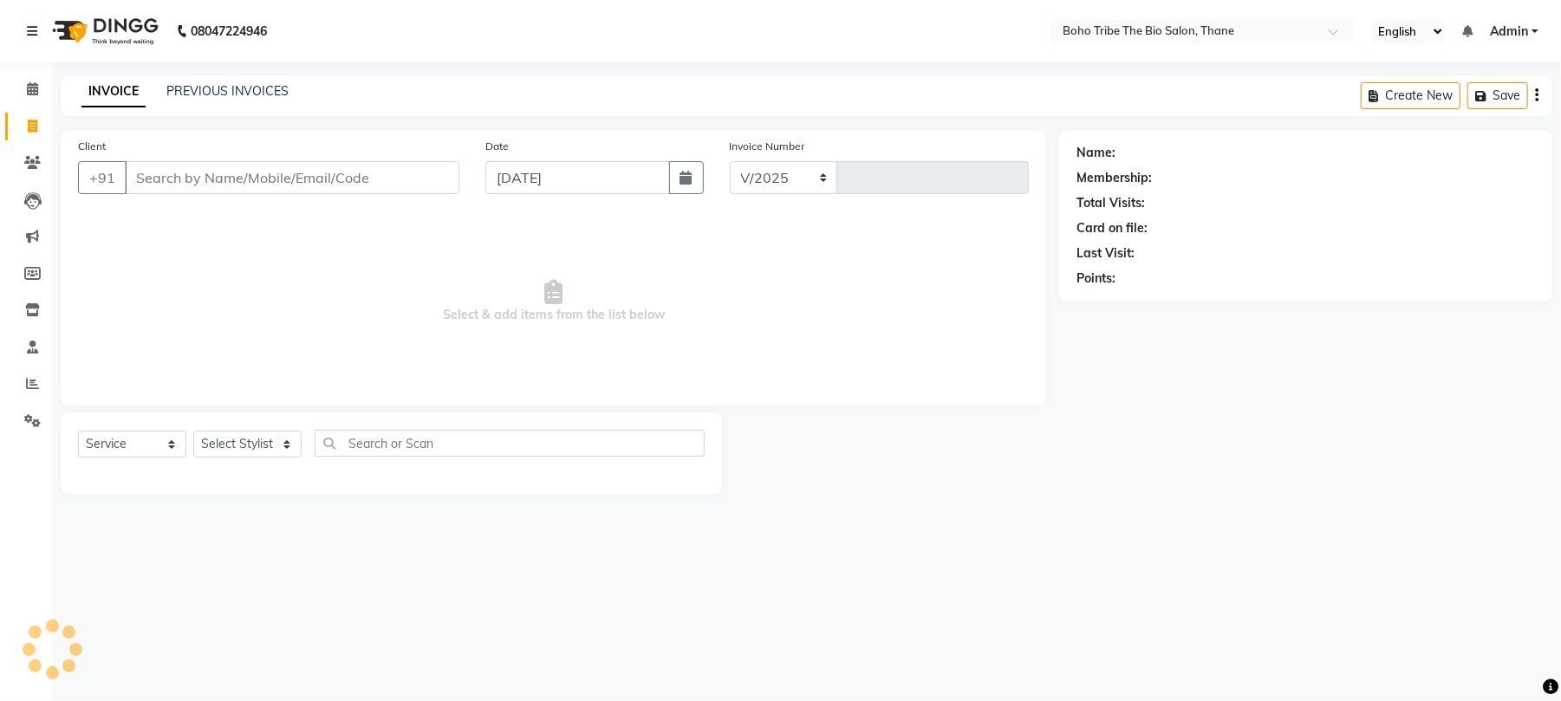
select select "7406"
type input "0527"
click at [264, 178] on input "Client" at bounding box center [294, 177] width 339 height 33
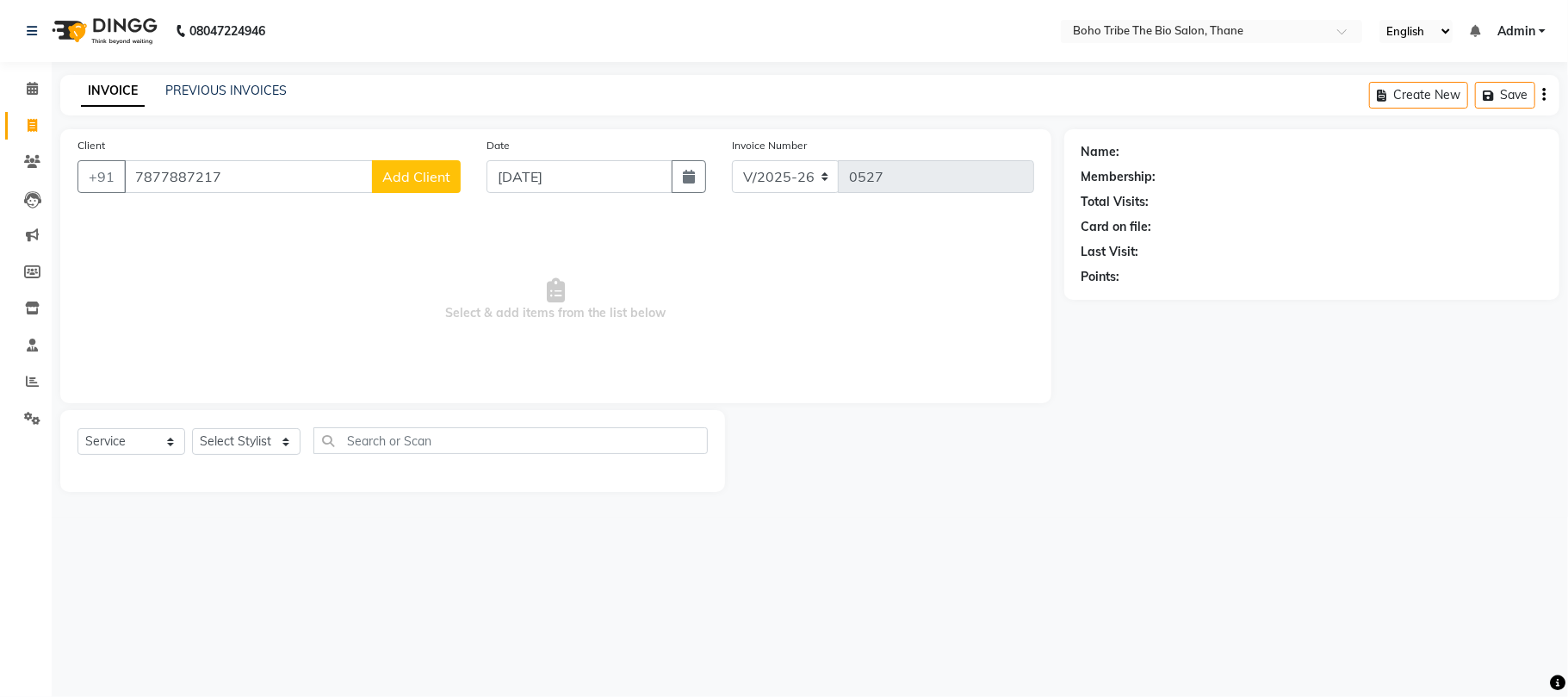
type input "7877887217"
click at [430, 171] on span "Add Client" at bounding box center [416, 176] width 68 height 17
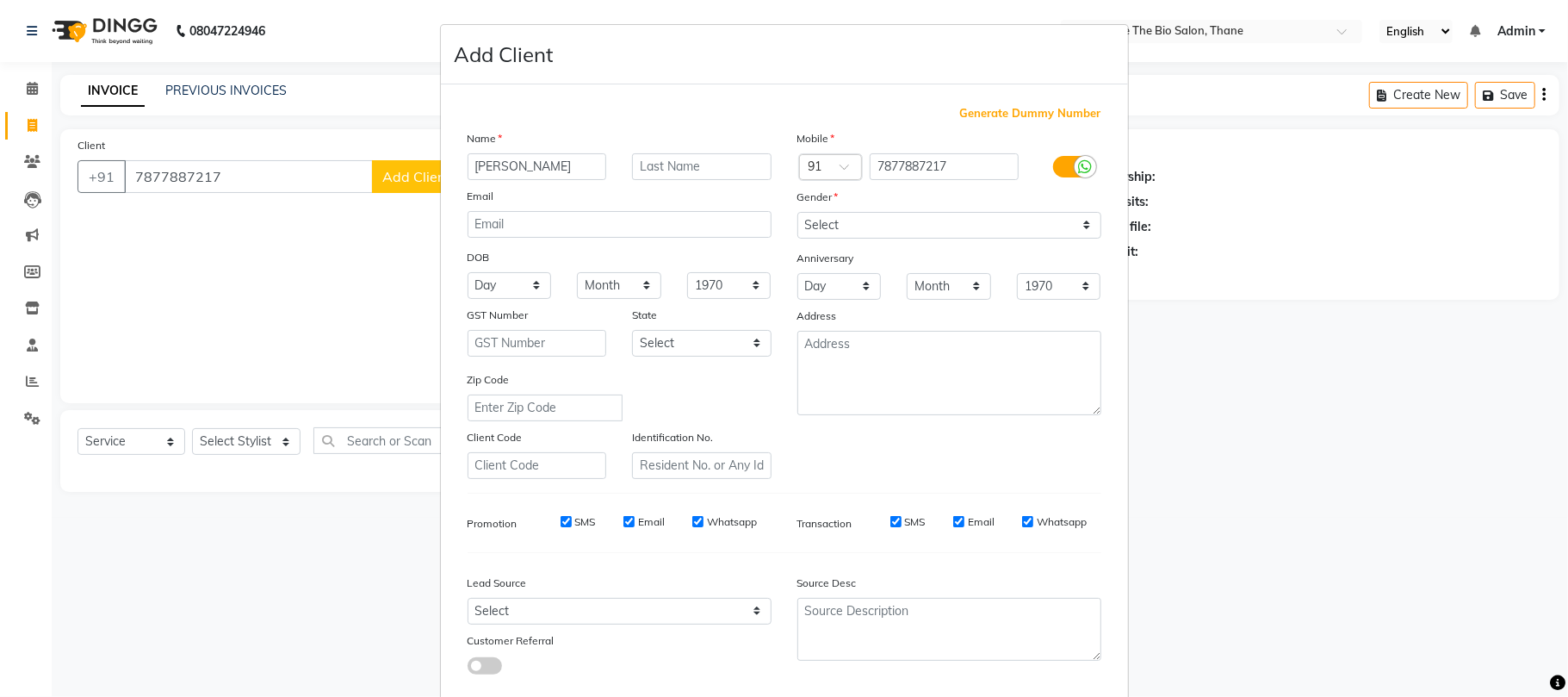
type input "Harshita"
click at [665, 162] on input "text" at bounding box center [702, 166] width 139 height 27
type input "Tripathi"
click at [899, 229] on select "Select Male Female Other Prefer Not To Say" at bounding box center [950, 225] width 304 height 27
select select "female"
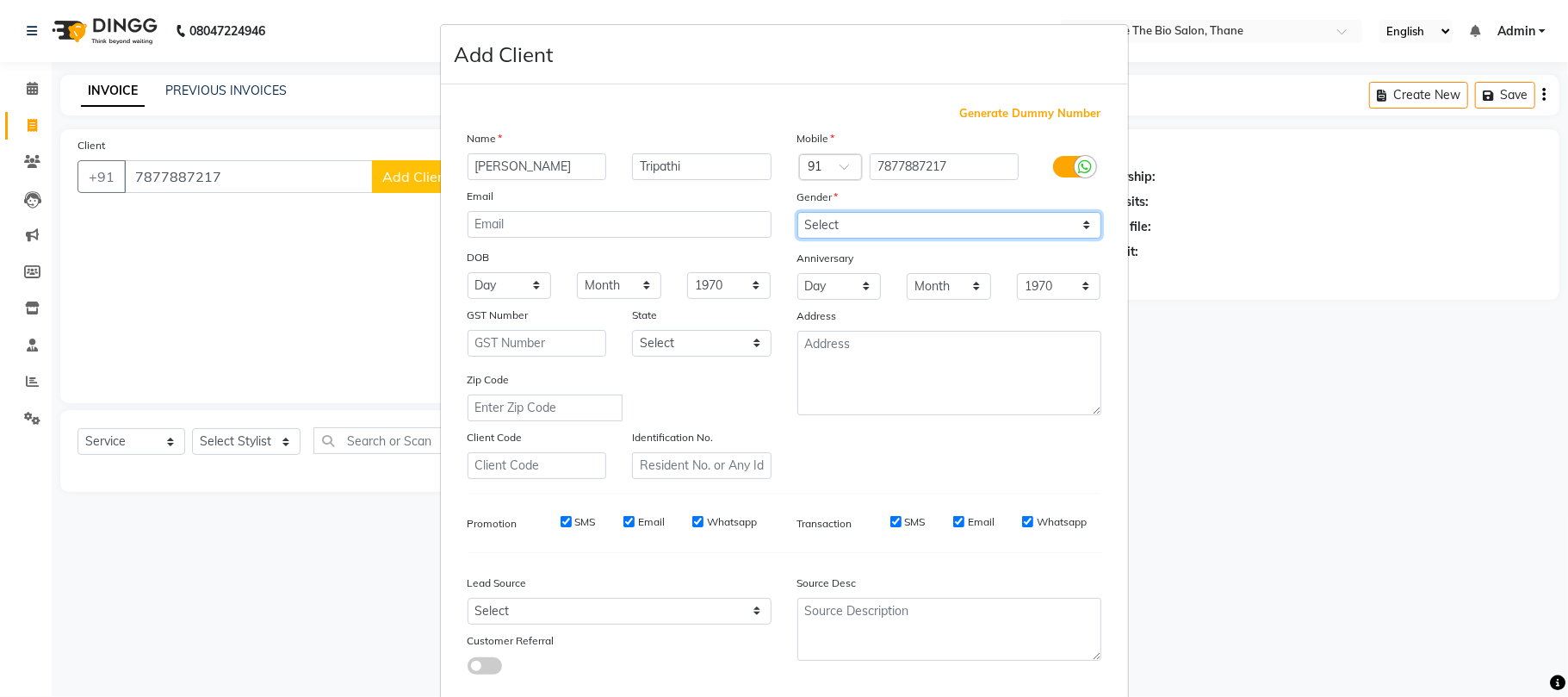
click at [798, 212] on select "Select Male Female Other Prefer Not To Say" at bounding box center [950, 225] width 304 height 27
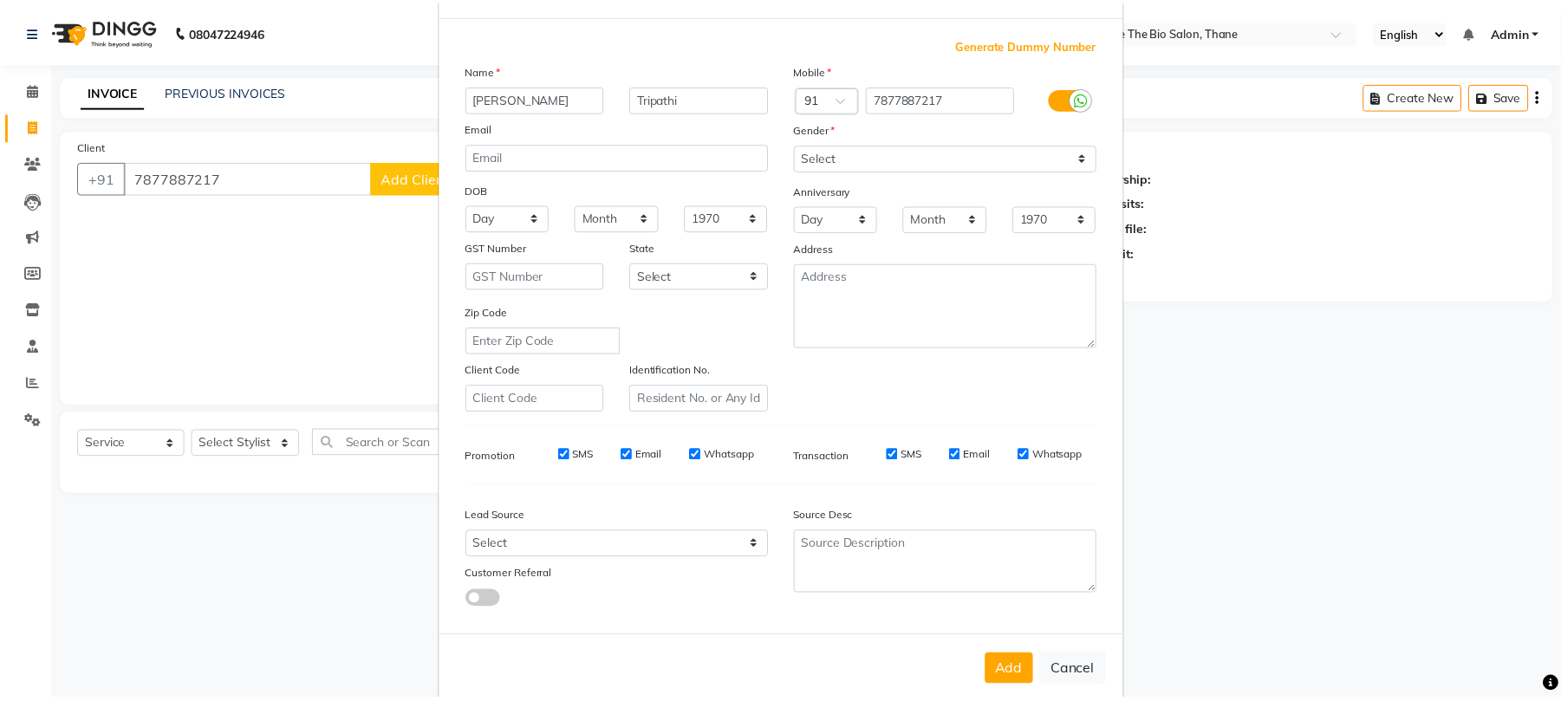
scroll to position [94, 0]
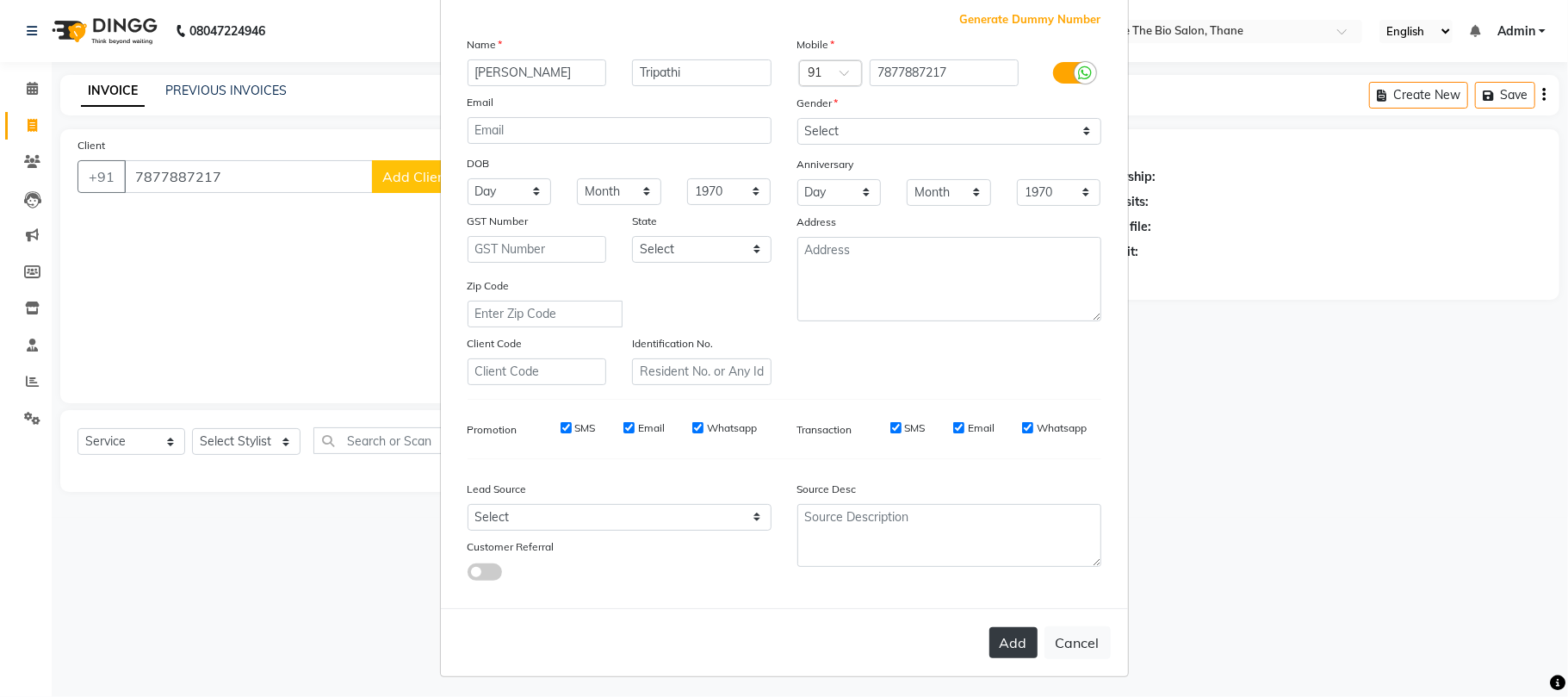
click at [990, 632] on button "Add" at bounding box center [1014, 642] width 49 height 31
select select
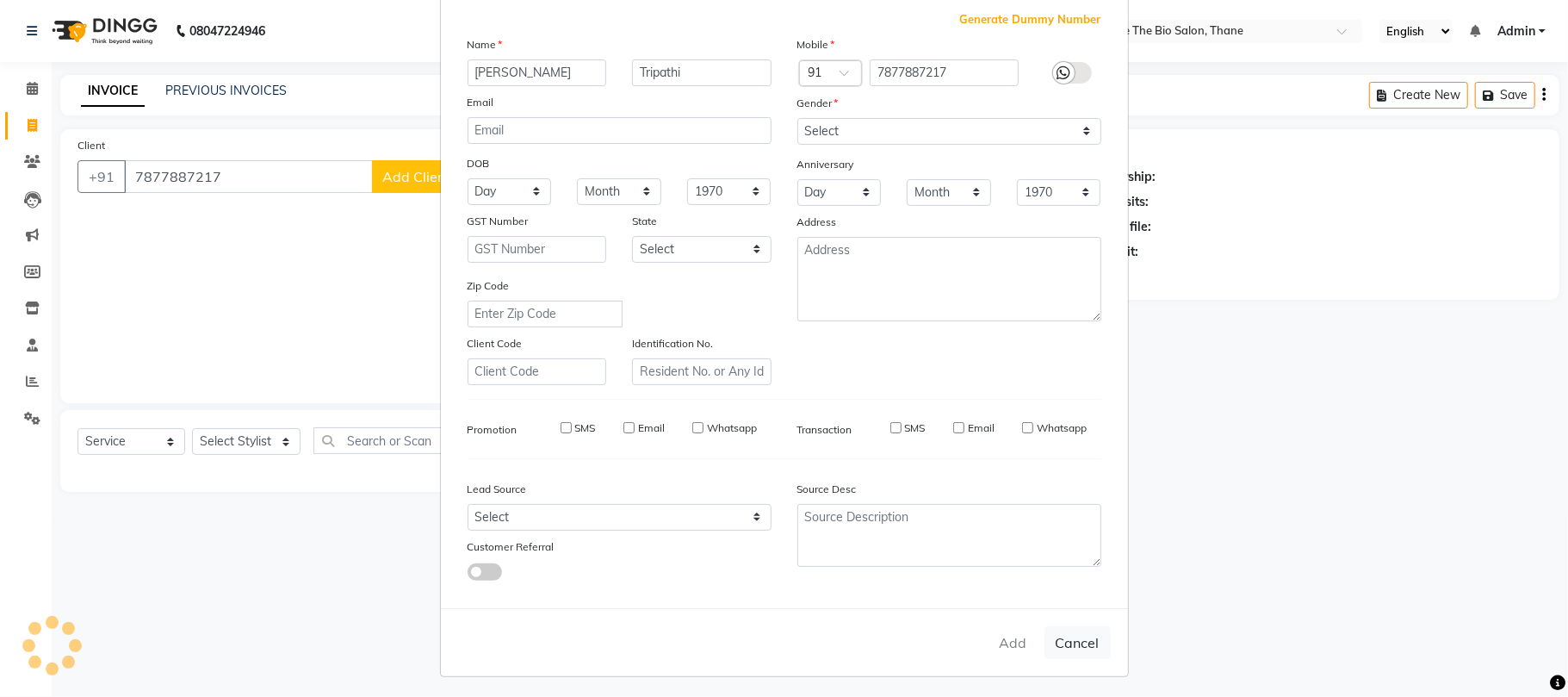
select select
checkbox input "false"
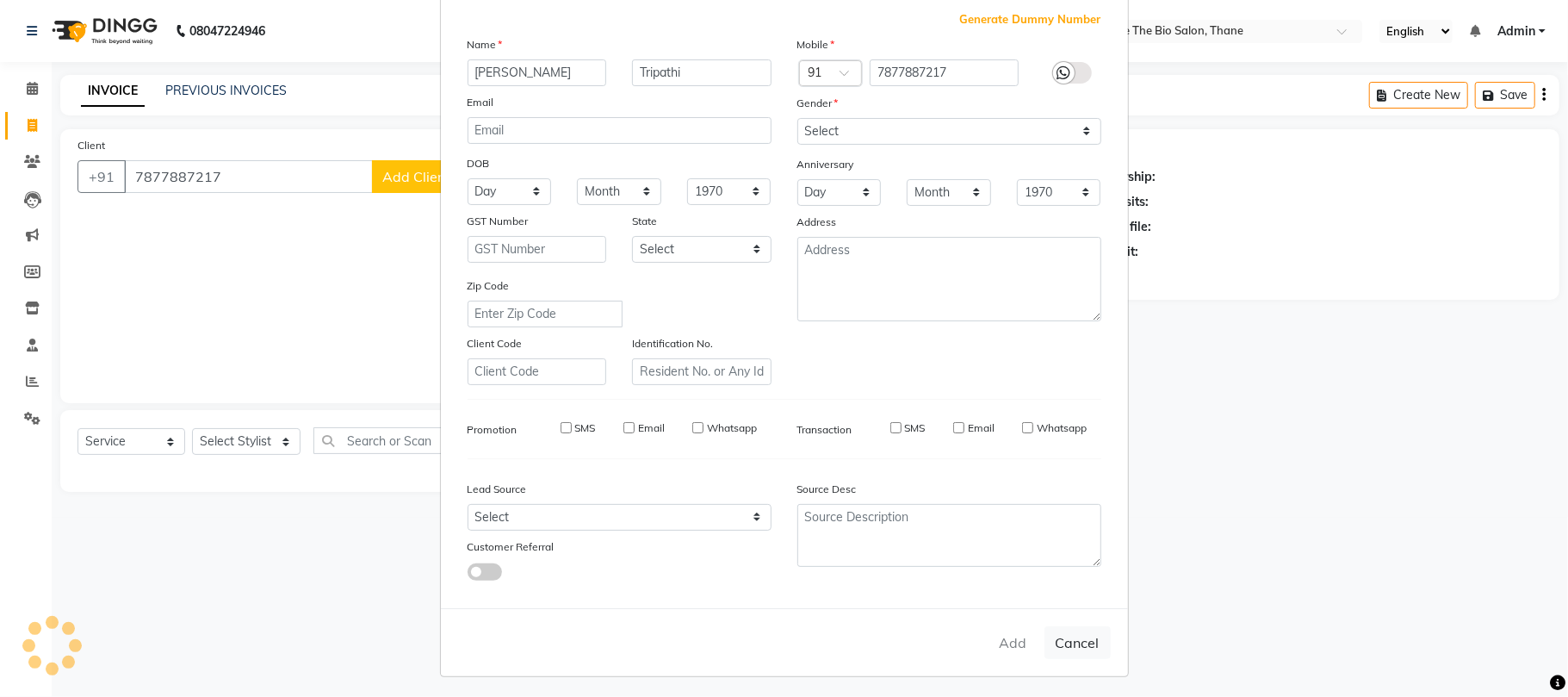
checkbox input "false"
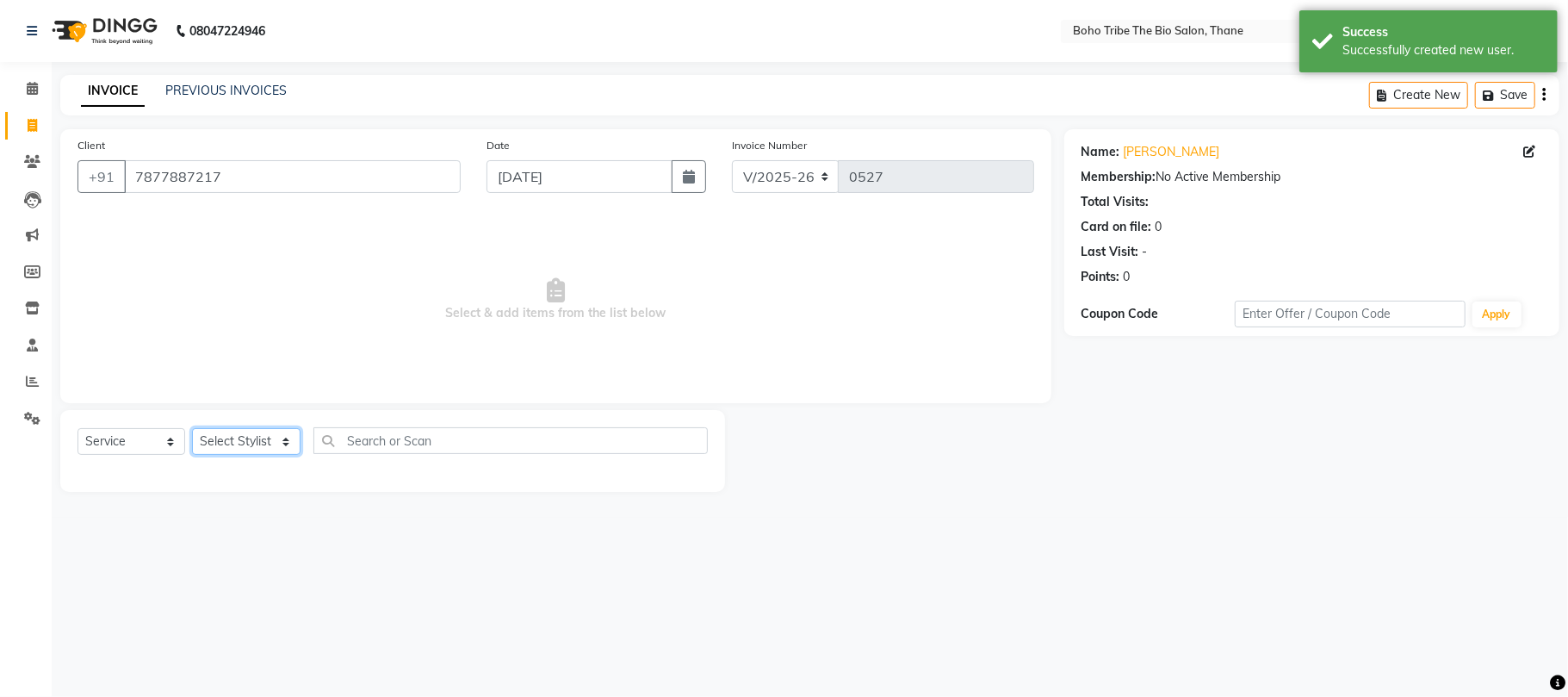
click at [233, 437] on select "Select Stylist Babina Joshi Javed Shehzadi Simran Joshi Sonali Kuril Sonam salm…" at bounding box center [245, 441] width 108 height 27
select select "68789"
click at [192, 429] on select "Select Stylist Babina Joshi Javed Shehzadi Simran Joshi Sonali Kuril Sonam salm…" at bounding box center [245, 441] width 108 height 27
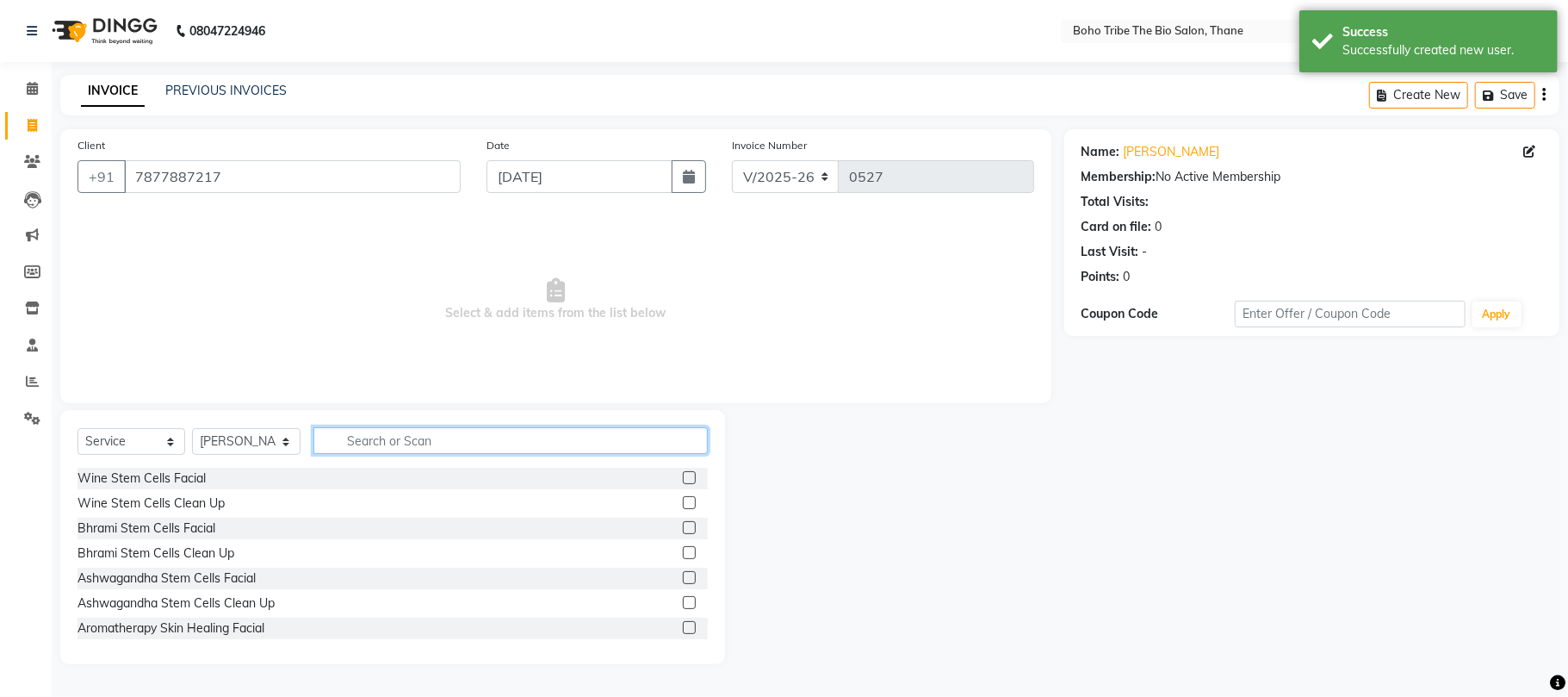
click at [495, 433] on input "text" at bounding box center [511, 440] width 394 height 27
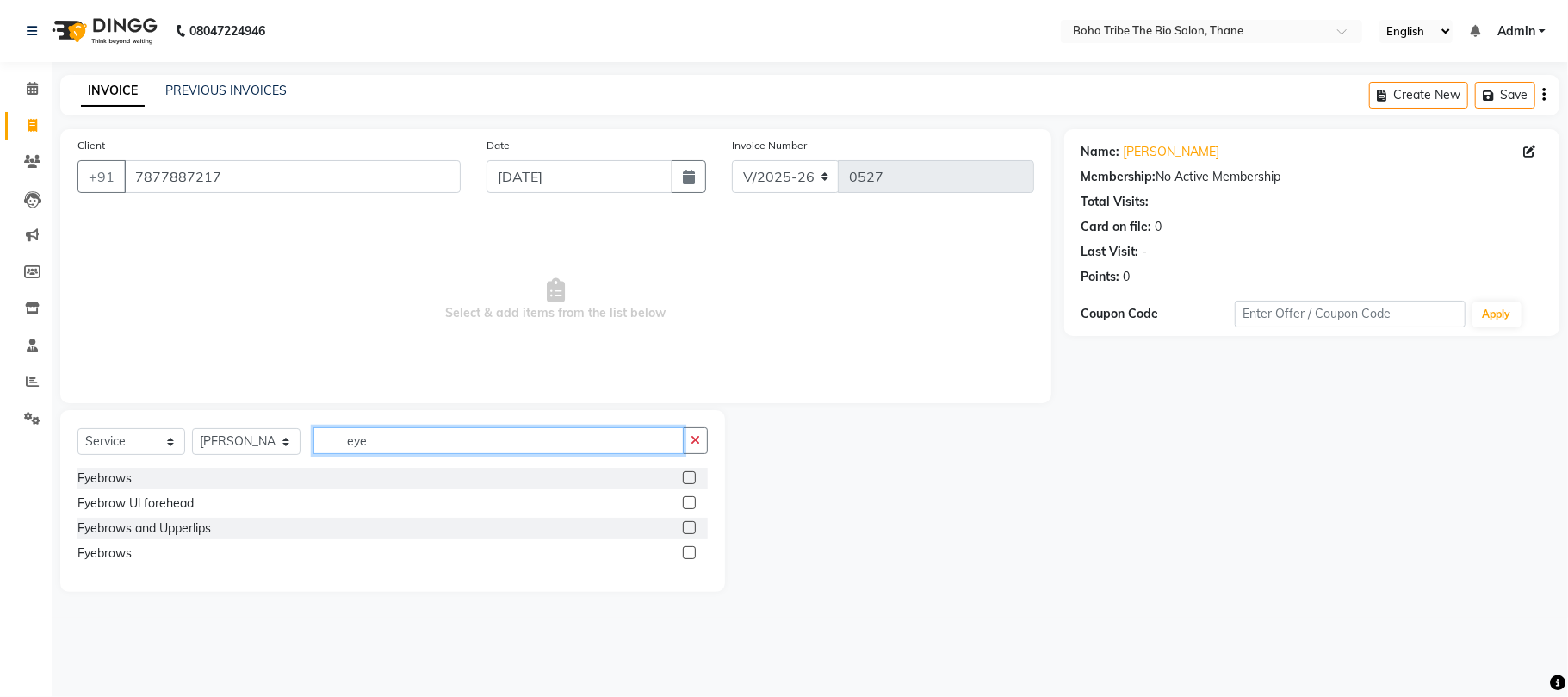
type input "eye"
click at [683, 504] on label at bounding box center [689, 502] width 13 height 13
click at [683, 504] on input "checkbox" at bounding box center [688, 503] width 11 height 11
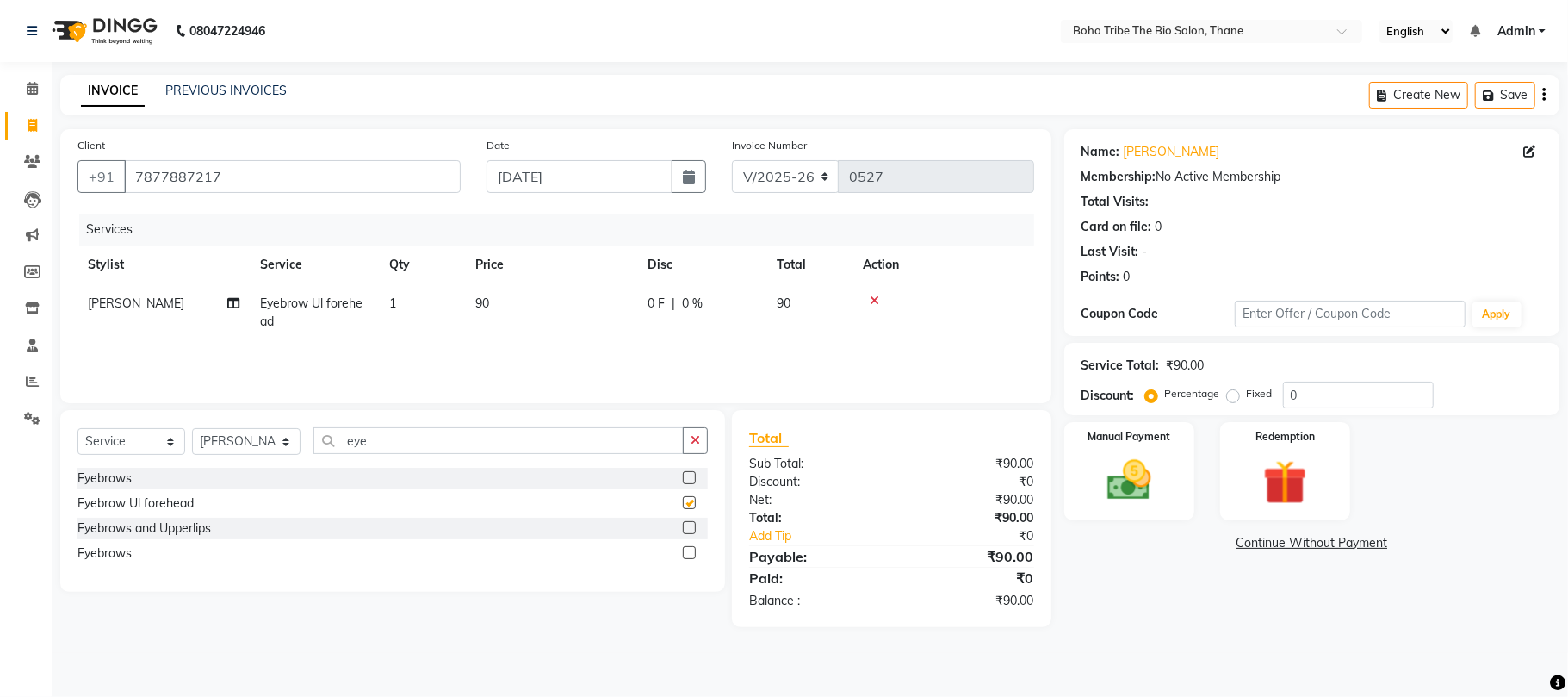
checkbox input "false"
click at [1130, 483] on img at bounding box center [1129, 481] width 75 height 54
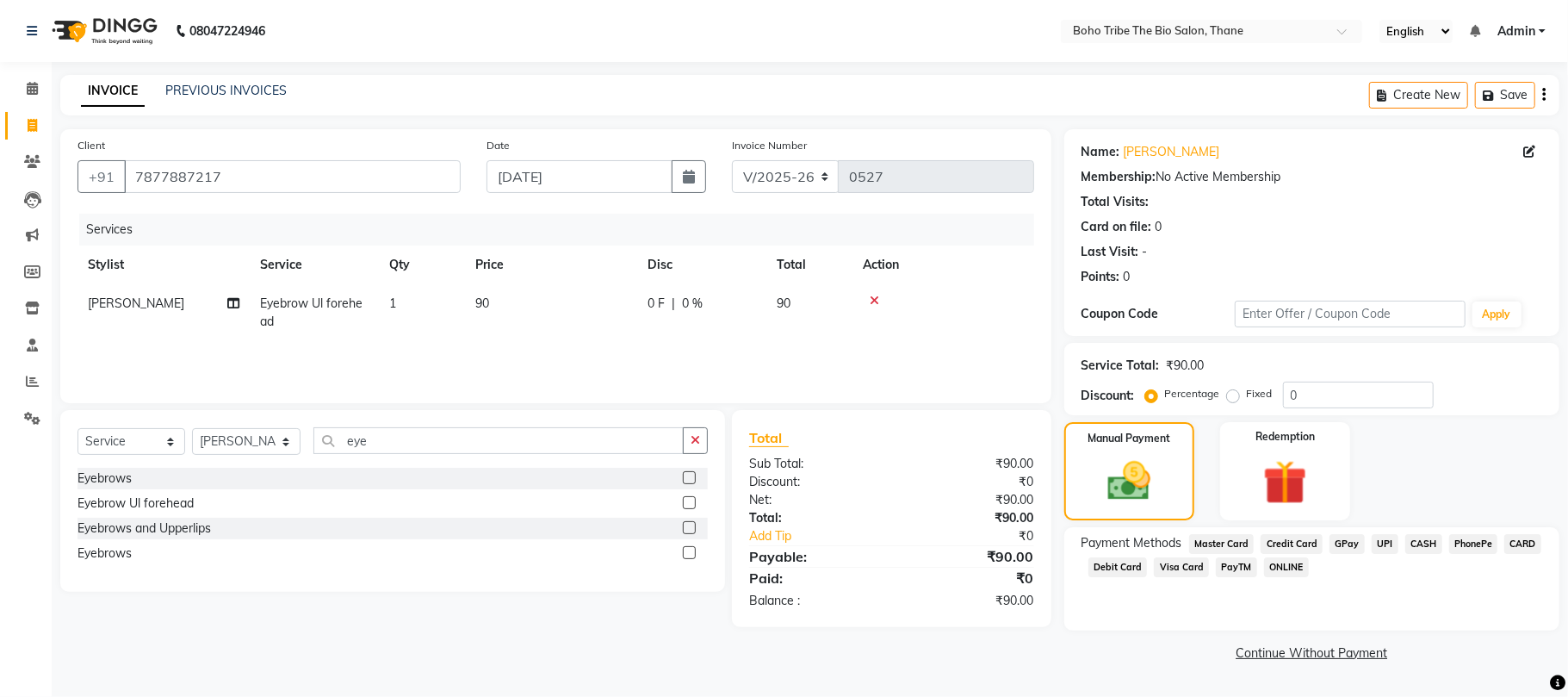
click at [1347, 542] on span "GPay" at bounding box center [1347, 544] width 36 height 20
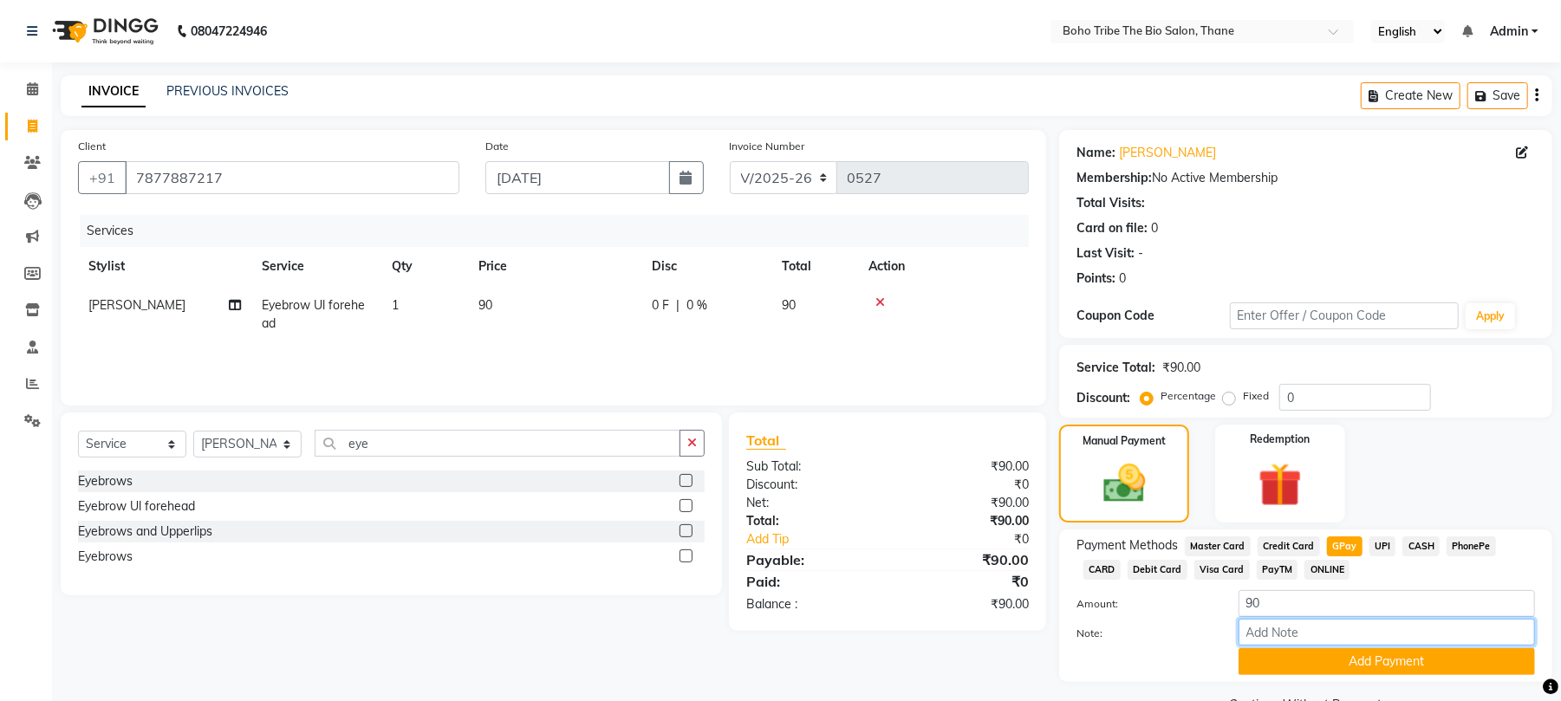
click at [1324, 641] on input "Note:" at bounding box center [1387, 632] width 296 height 27
type input "Thanks For Choosing Boho Tribe the Bio salon"
click at [1366, 667] on button "Add Payment" at bounding box center [1387, 661] width 296 height 27
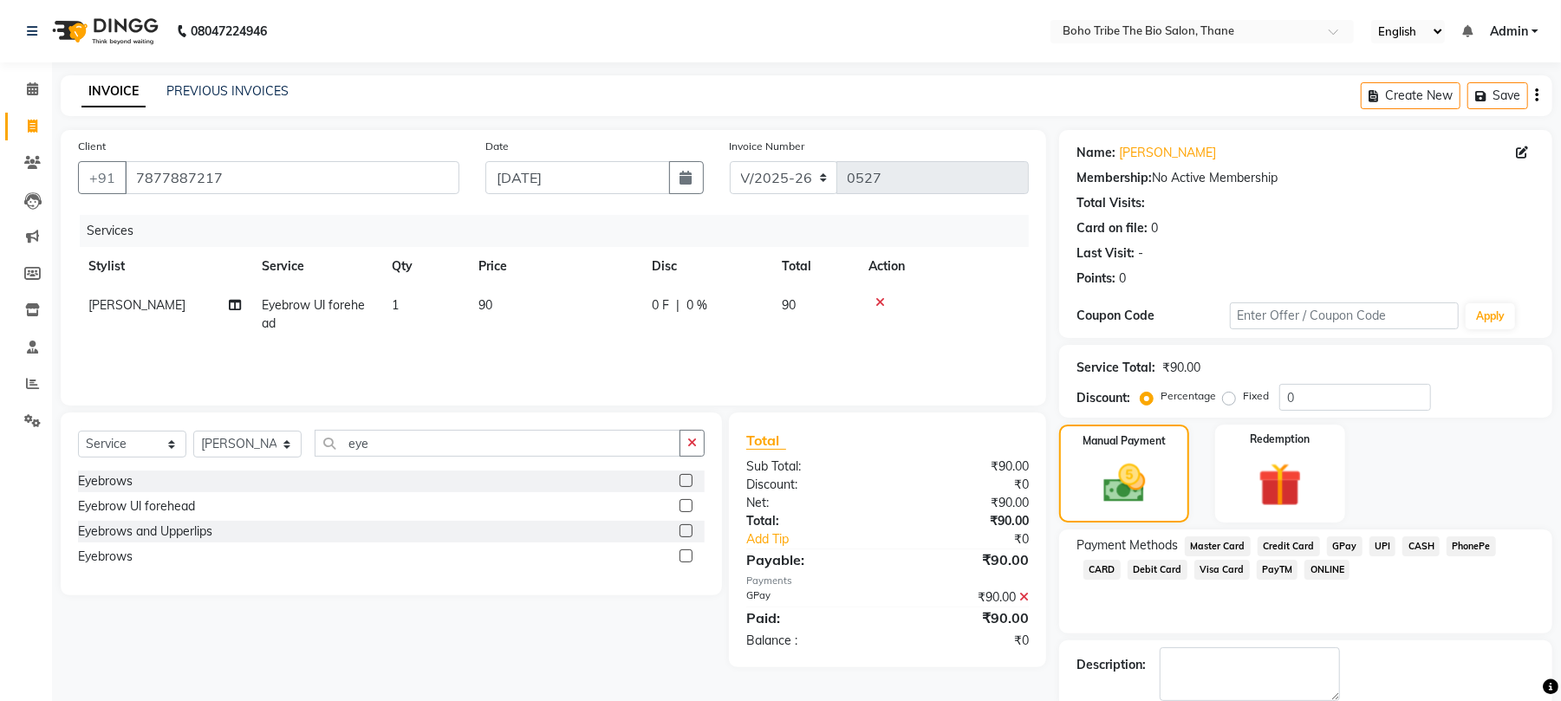
scroll to position [94, 0]
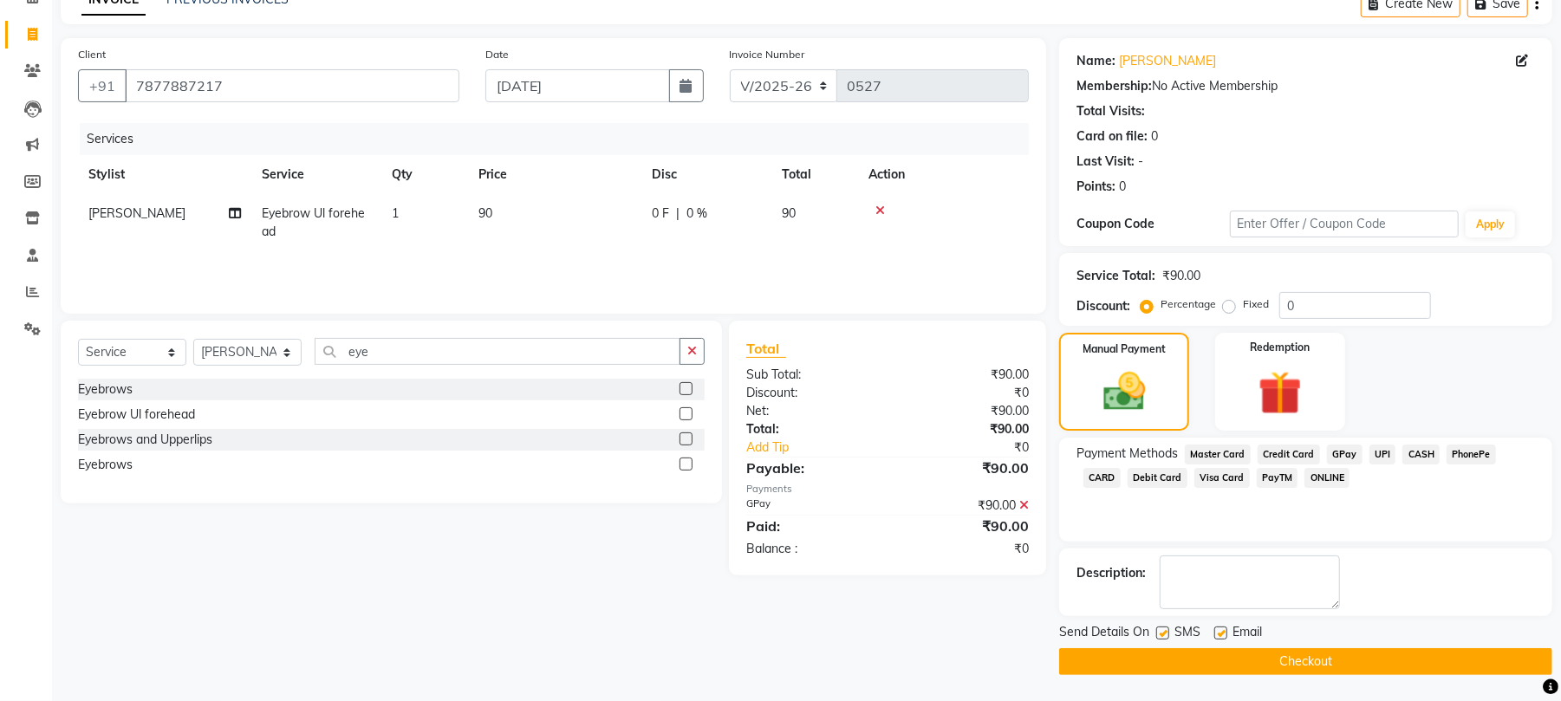
click at [1252, 659] on button "Checkout" at bounding box center [1305, 661] width 493 height 27
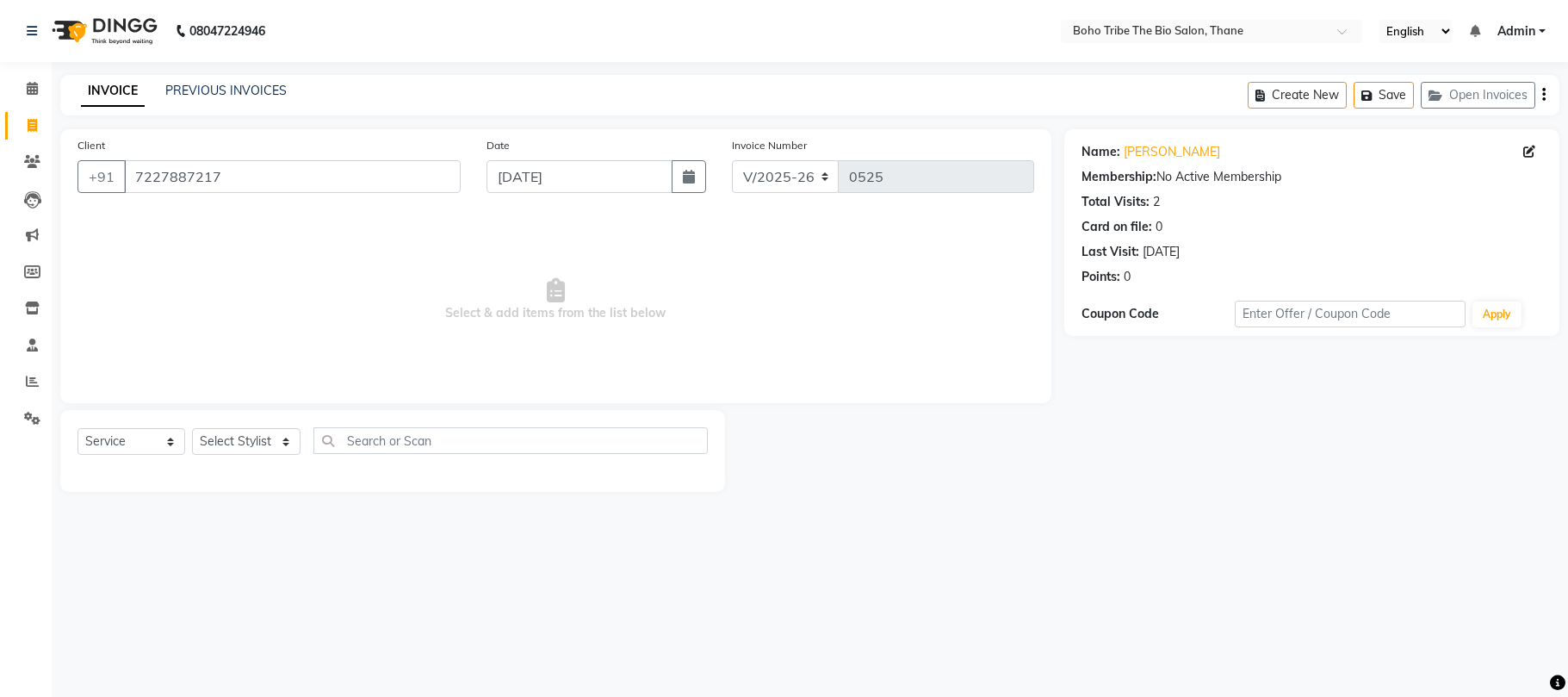
select select "7406"
select select "service"
click at [1178, 156] on link "[PERSON_NAME]" at bounding box center [1172, 152] width 96 height 18
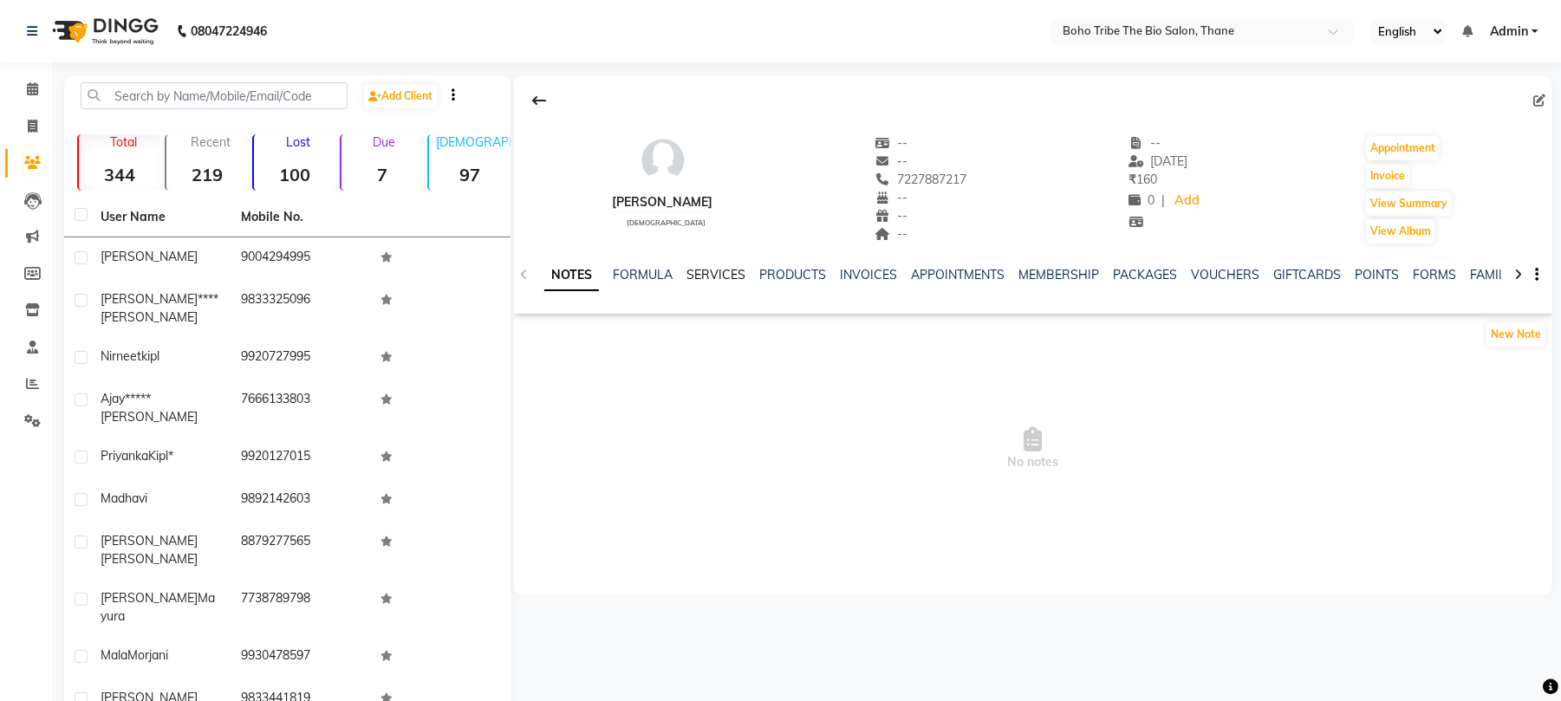
click at [725, 269] on link "SERVICES" at bounding box center [715, 275] width 59 height 16
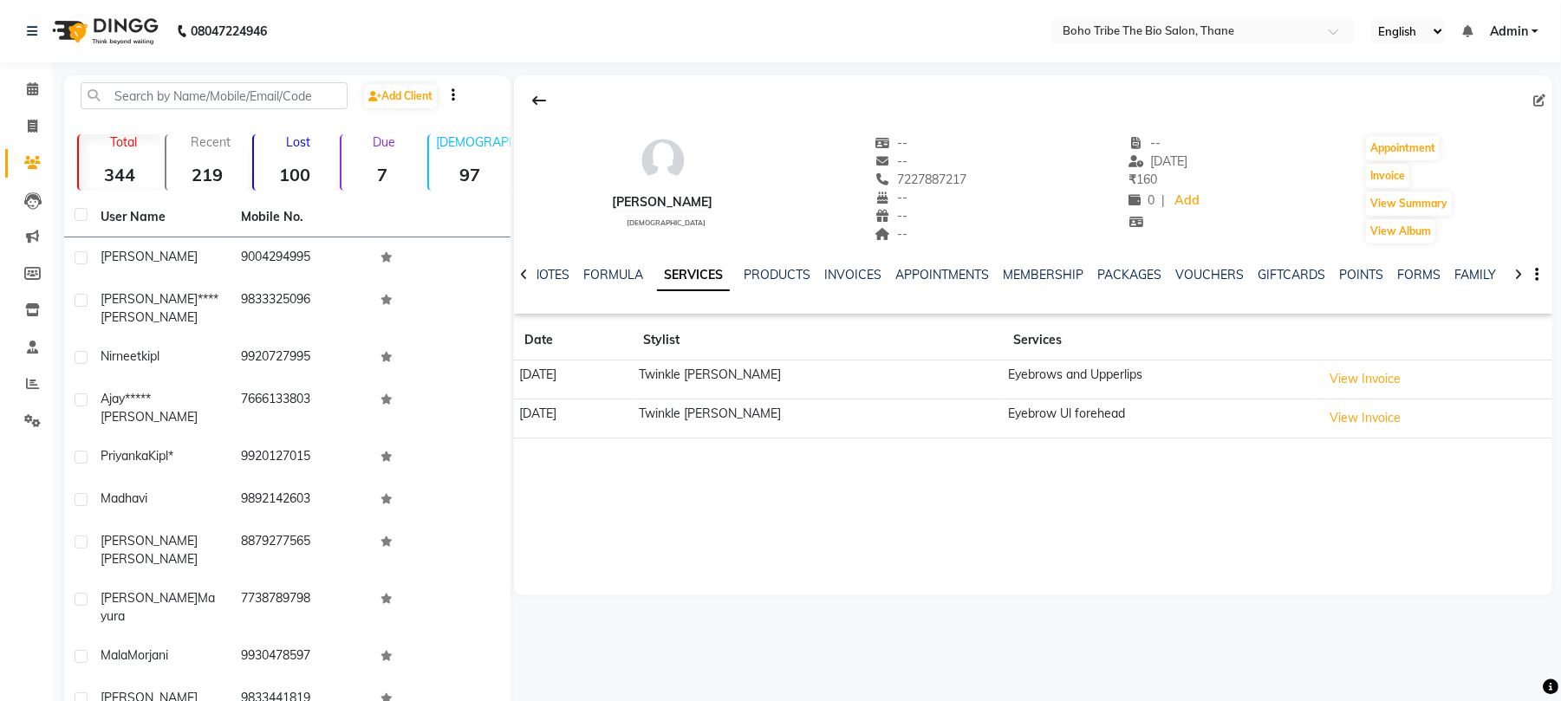
click at [767, 555] on div "Harshita Tripathi female -- -- 7227887217 -- -- -- -- 14-08-2025 ₹ 160 0 | Add …" at bounding box center [1033, 335] width 1038 height 520
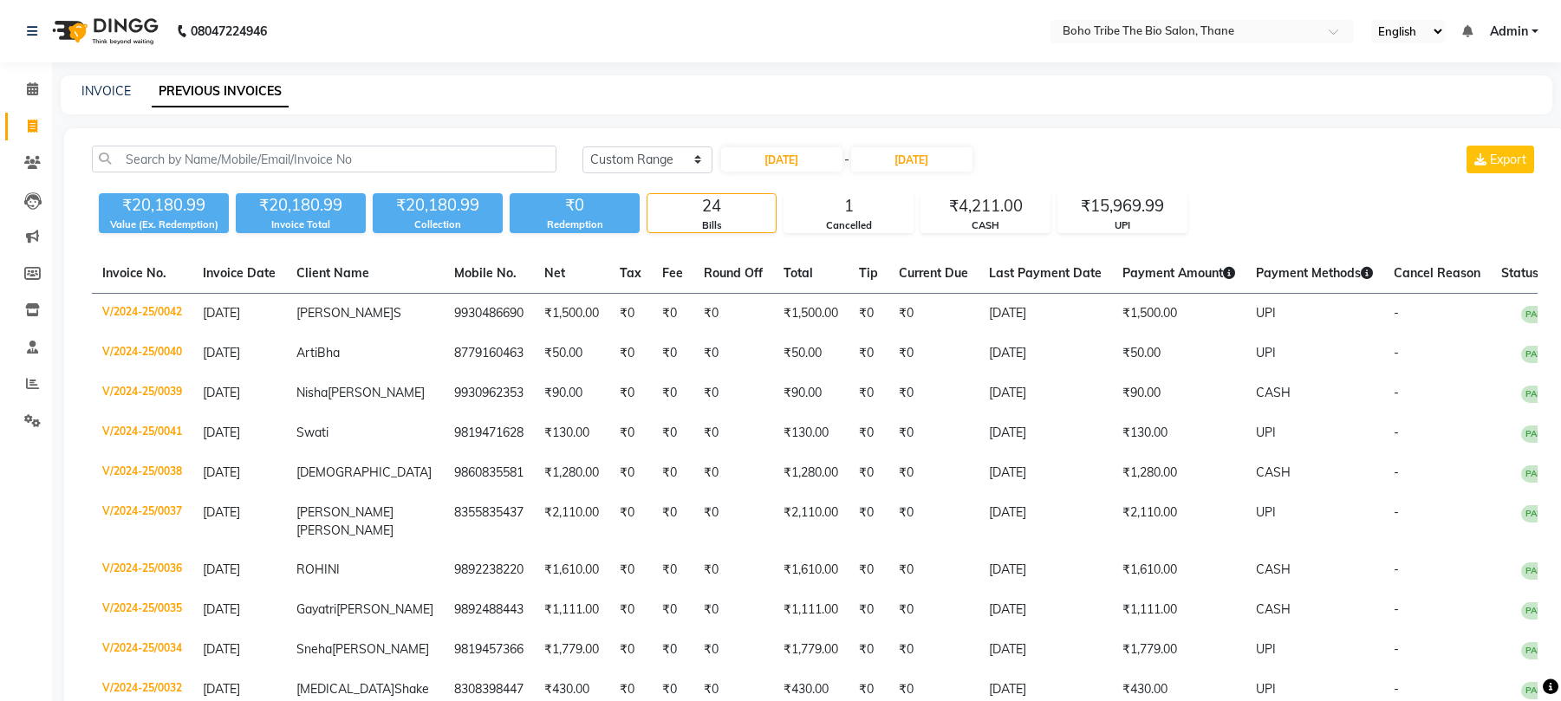
select select "range"
